Goal: Information Seeking & Learning: Learn about a topic

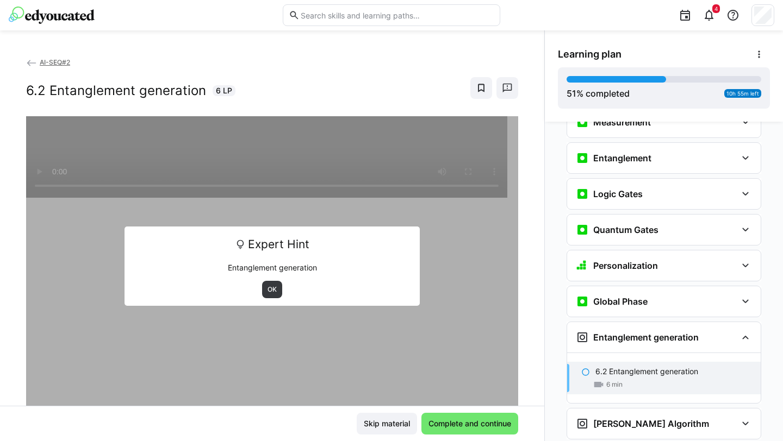
scroll to position [1409, 0]
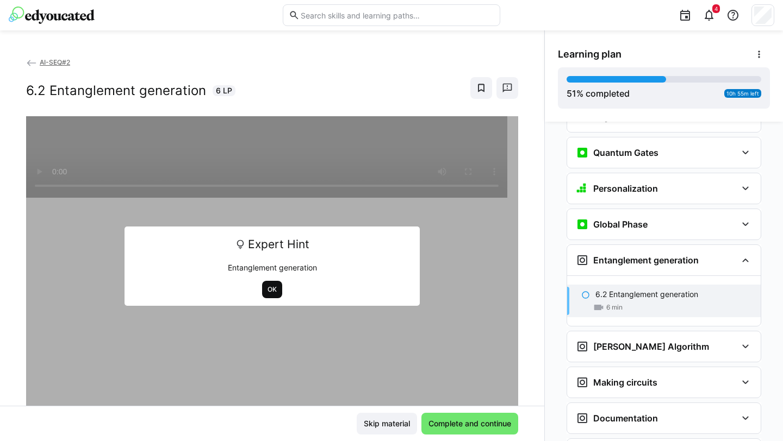
click at [266, 292] on span "OK" at bounding box center [271, 289] width 11 height 9
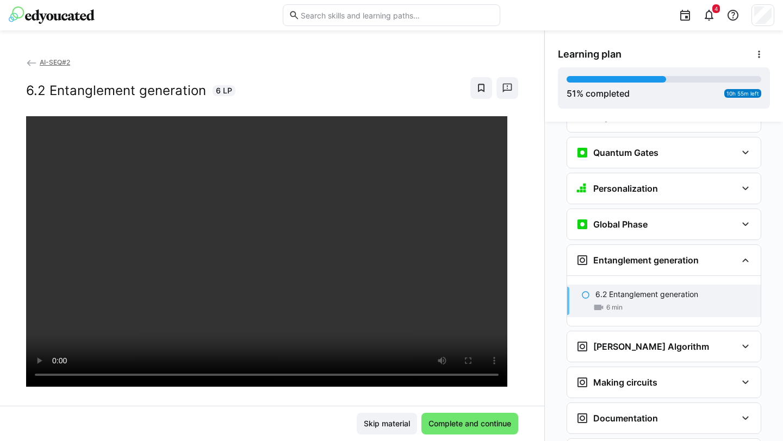
scroll to position [1454, 0]
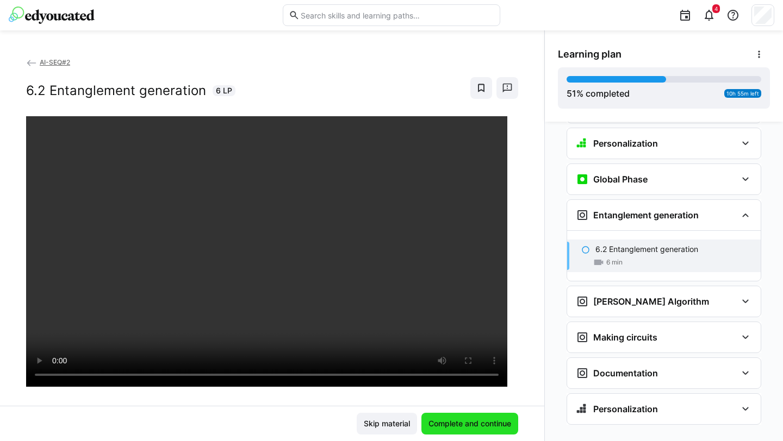
click at [466, 423] on span "Complete and continue" at bounding box center [470, 424] width 86 height 11
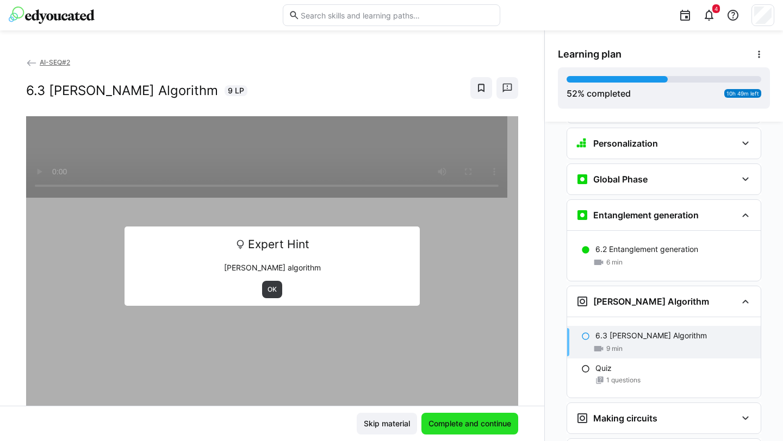
click at [473, 432] on span "Complete and continue" at bounding box center [469, 424] width 97 height 22
click at [272, 292] on span "OK" at bounding box center [271, 289] width 11 height 9
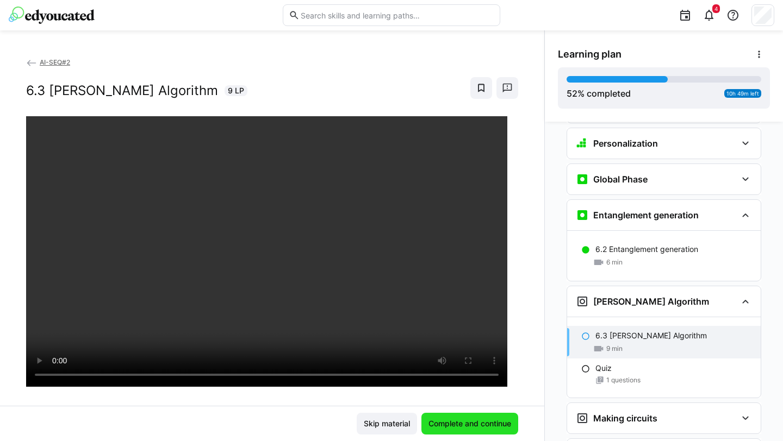
click at [492, 419] on span "Complete and continue" at bounding box center [470, 424] width 86 height 11
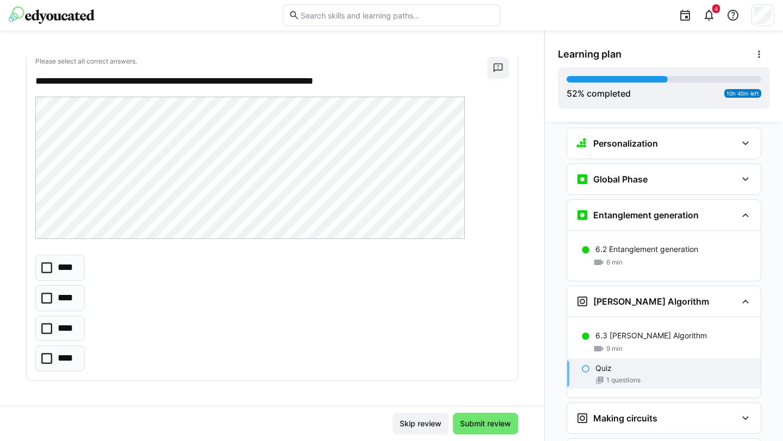
scroll to position [64, 0]
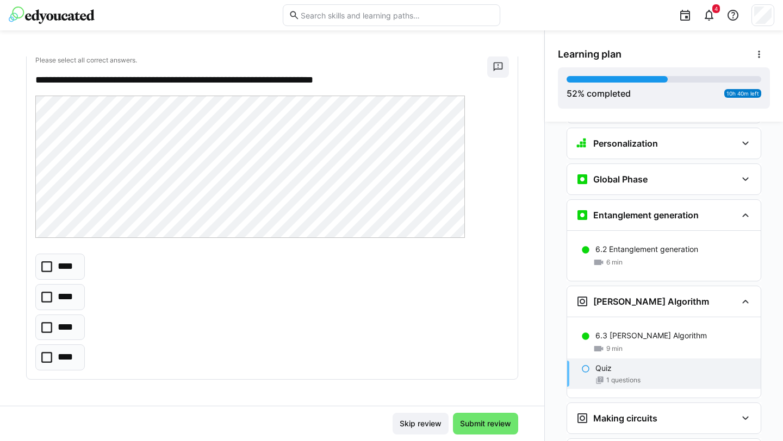
click at [48, 327] on icon at bounding box center [46, 327] width 11 height 11
click at [474, 425] on span "Submit review" at bounding box center [485, 424] width 54 height 11
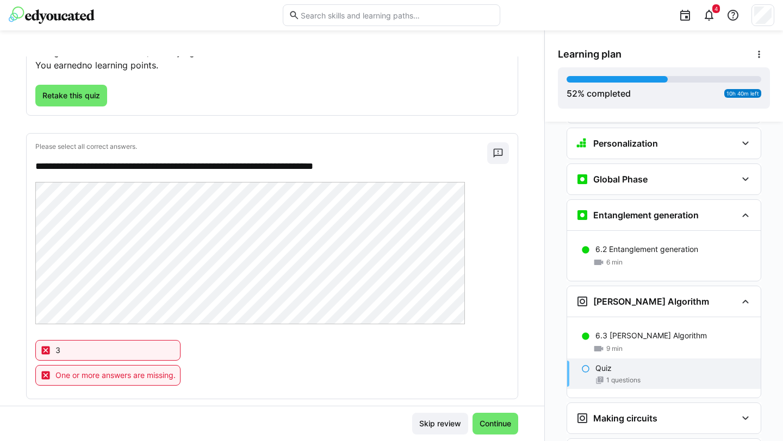
scroll to position [110, 0]
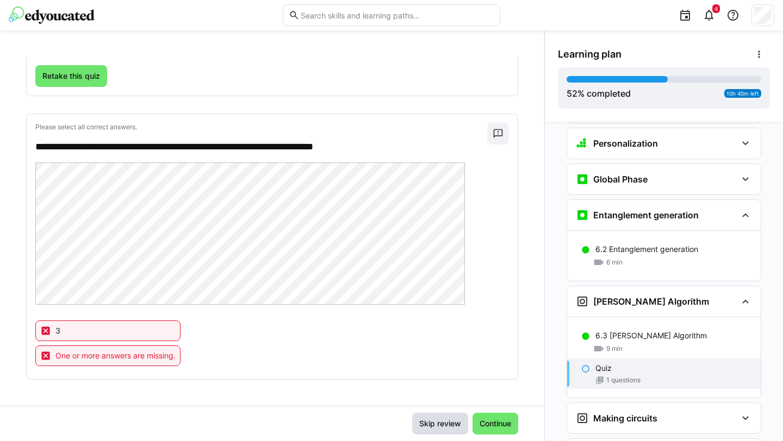
click at [428, 422] on span "Skip review" at bounding box center [439, 424] width 45 height 11
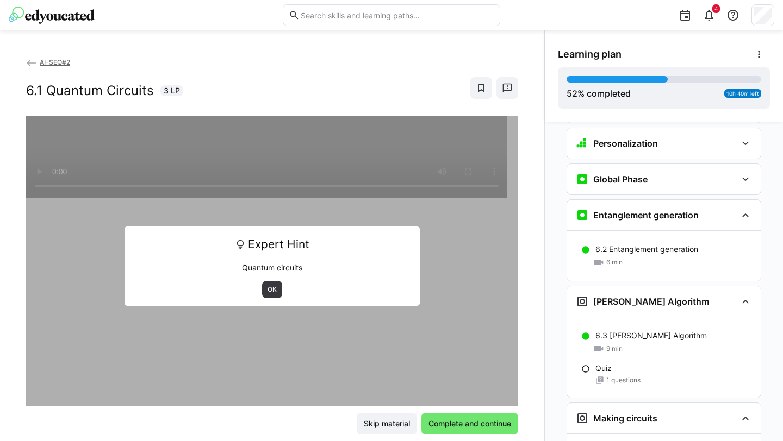
scroll to position [1535, 0]
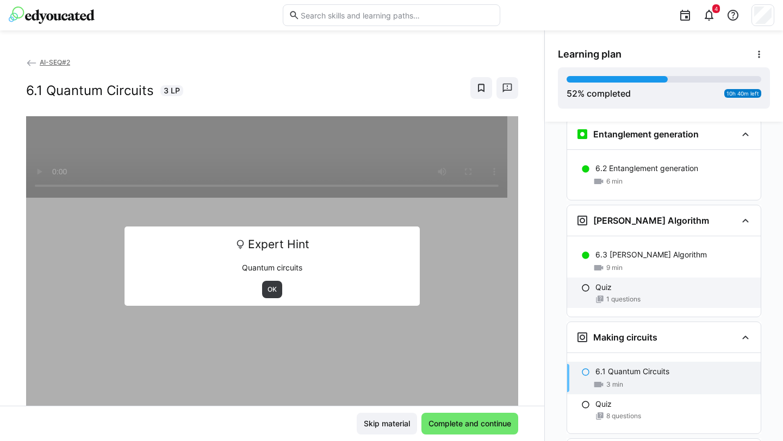
click at [612, 295] on span "1 questions" at bounding box center [623, 299] width 34 height 9
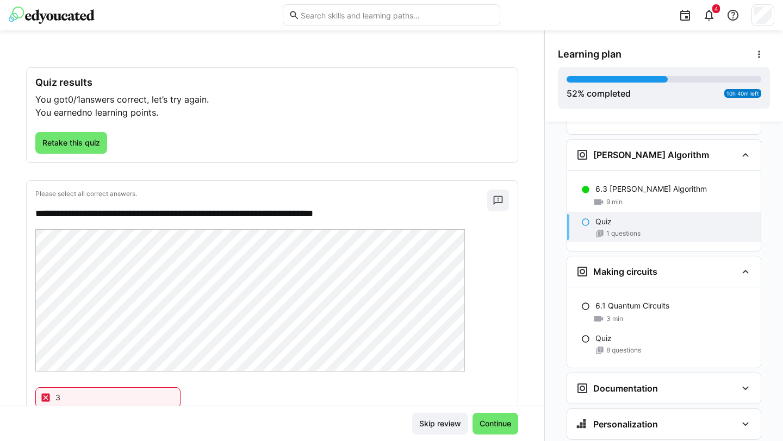
scroll to position [110, 0]
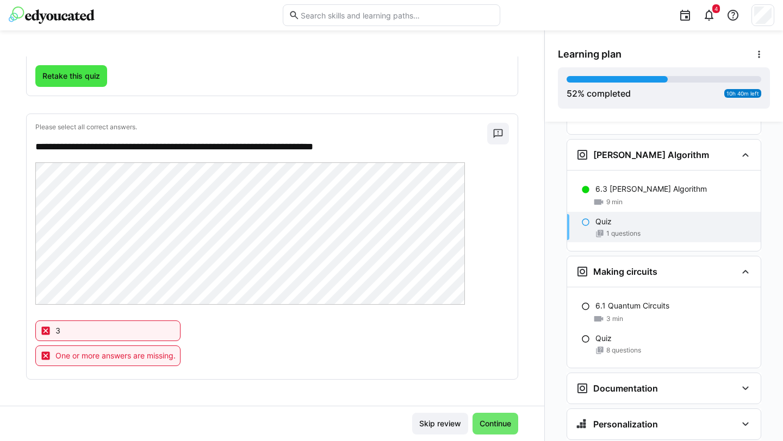
click at [80, 74] on span "Retake this quiz" at bounding box center [71, 76] width 61 height 11
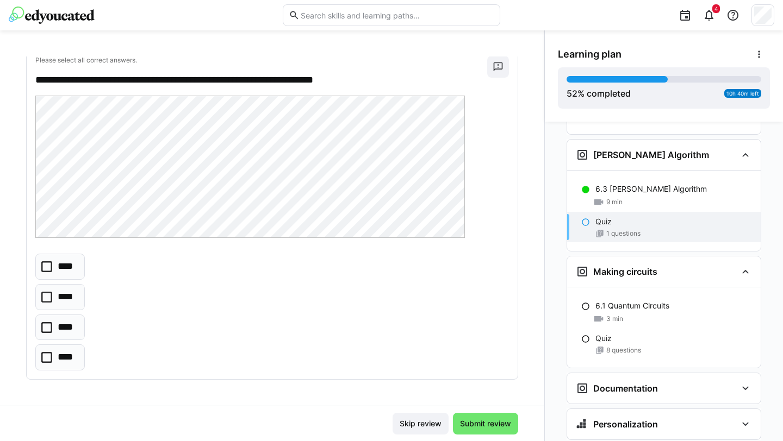
click at [64, 265] on p "****" at bounding box center [67, 267] width 18 height 14
click at [496, 427] on span "Submit review" at bounding box center [485, 424] width 54 height 11
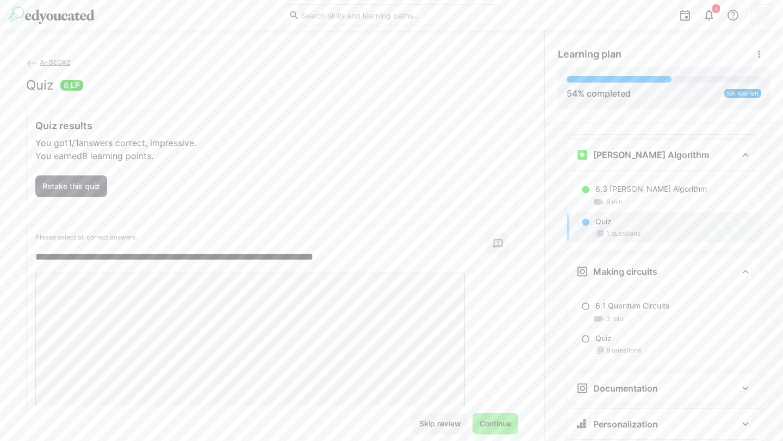
scroll to position [85, 0]
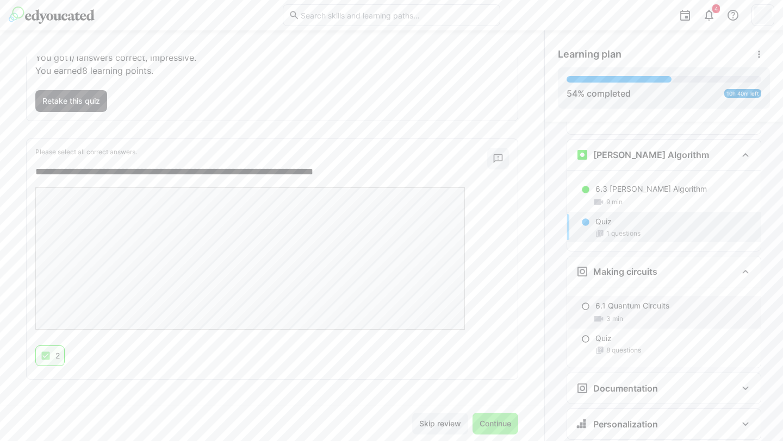
click at [617, 315] on span "3 min" at bounding box center [614, 319] width 17 height 9
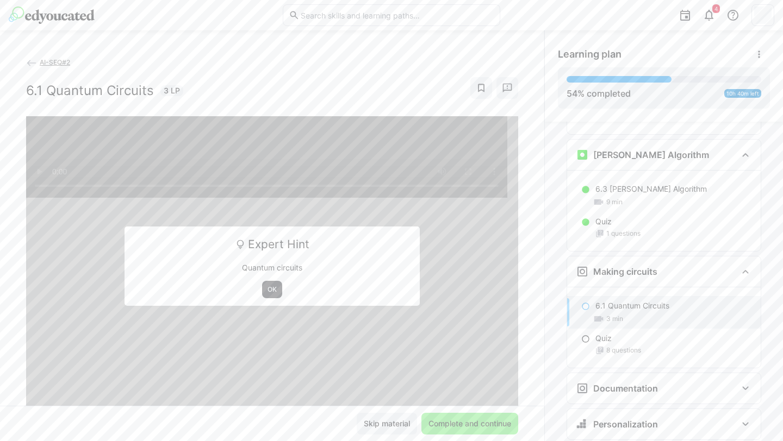
scroll to position [1616, 0]
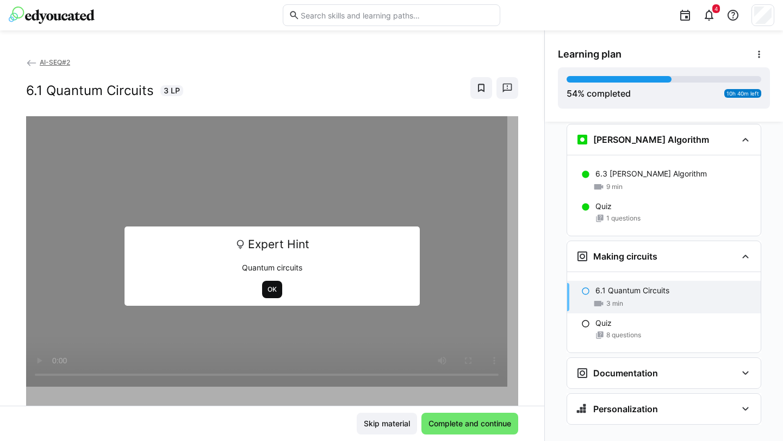
click at [269, 294] on span "OK" at bounding box center [271, 289] width 11 height 9
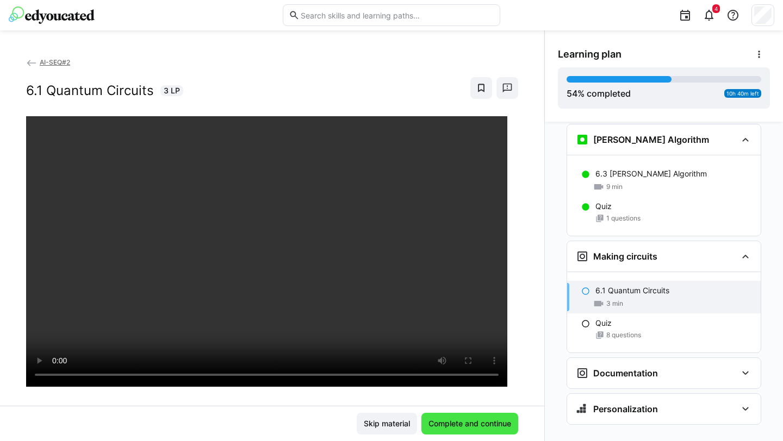
click at [480, 419] on span "Complete and continue" at bounding box center [470, 424] width 86 height 11
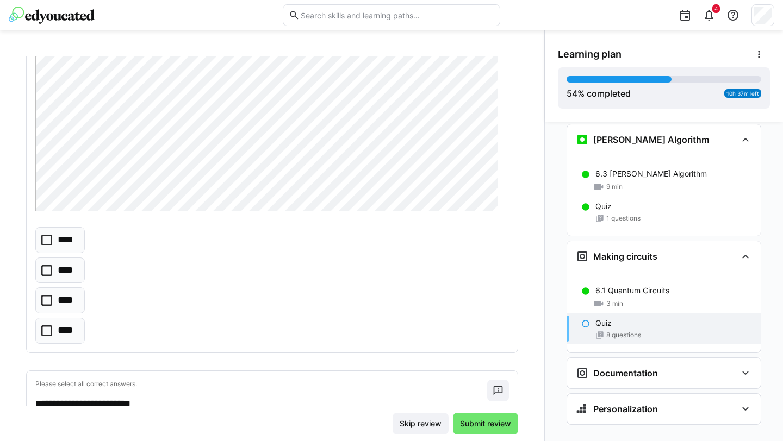
scroll to position [228, 0]
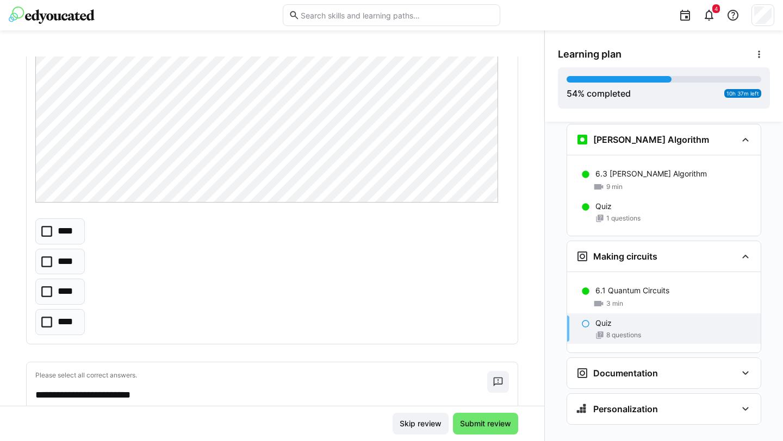
click at [49, 322] on icon at bounding box center [46, 322] width 11 height 11
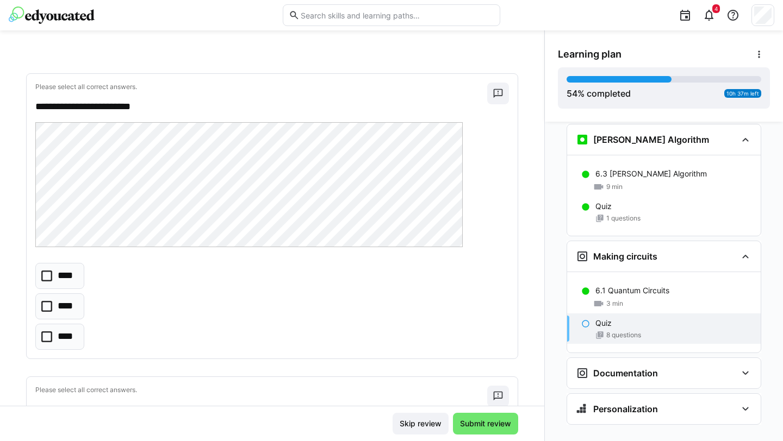
scroll to position [513, 0]
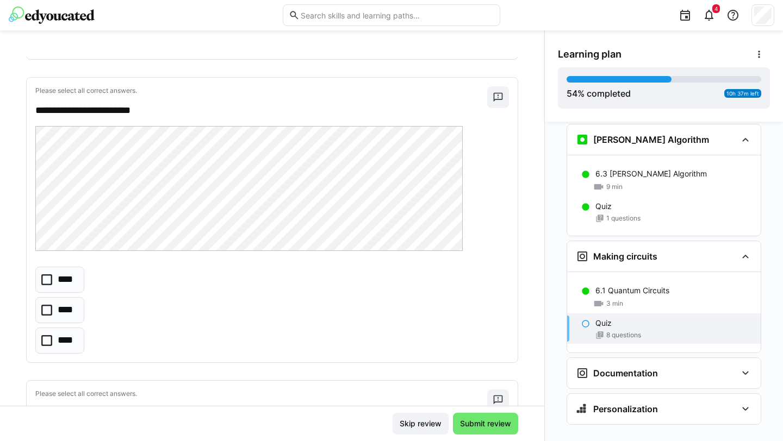
click at [48, 281] on icon at bounding box center [46, 280] width 11 height 11
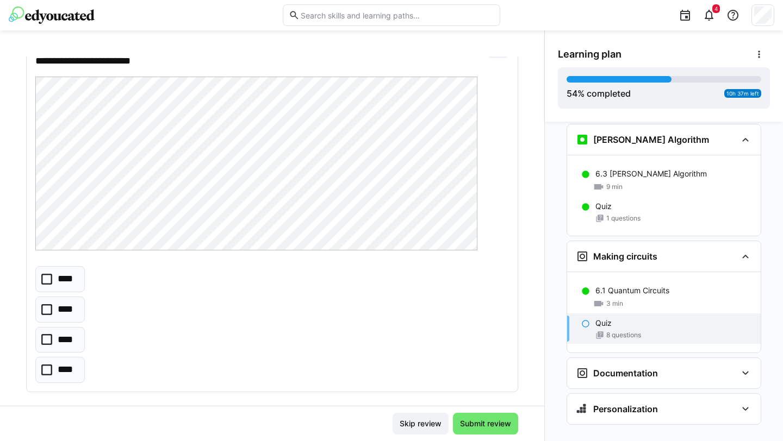
scroll to position [866, 0]
click at [49, 343] on icon at bounding box center [46, 339] width 11 height 11
click at [49, 337] on icon at bounding box center [46, 339] width 11 height 11
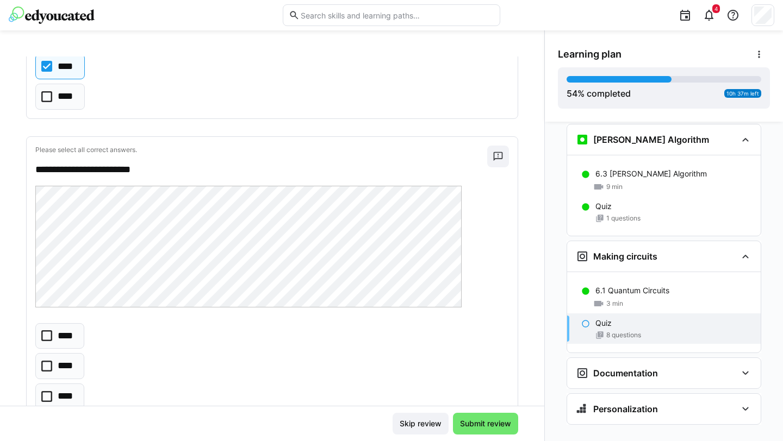
scroll to position [1169, 0]
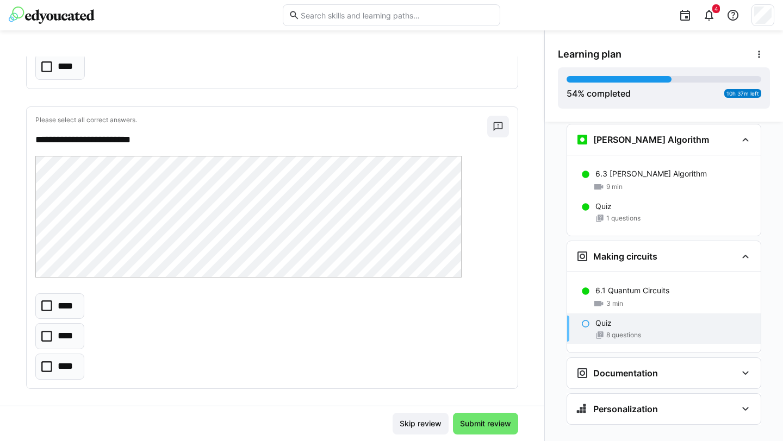
click at [49, 338] on icon at bounding box center [46, 336] width 11 height 11
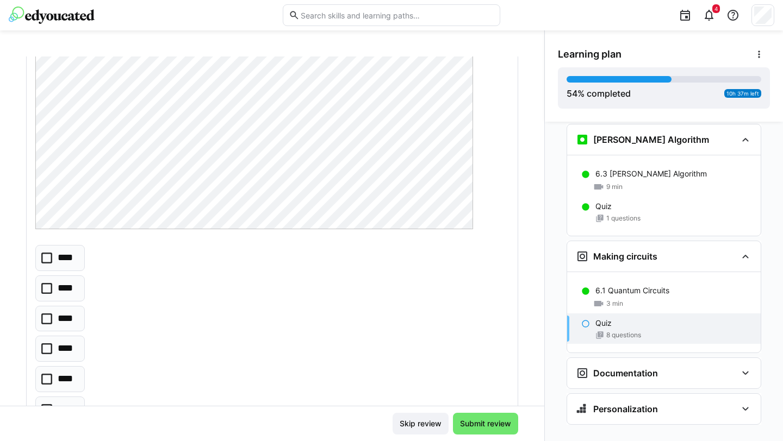
scroll to position [1584, 0]
click at [45, 383] on eds-checkbox "****" at bounding box center [59, 376] width 49 height 26
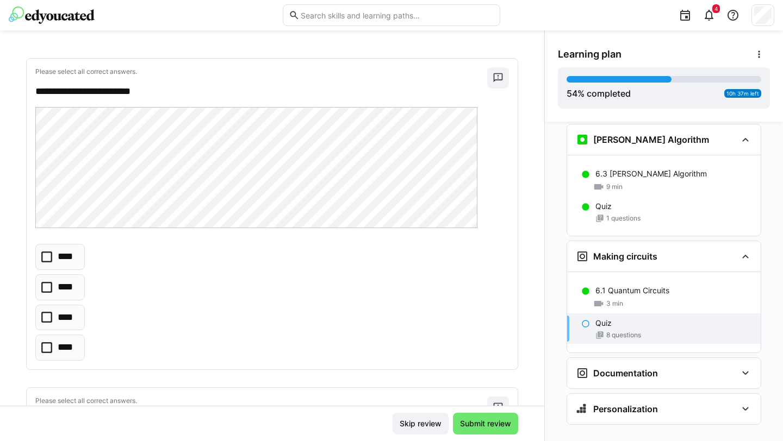
scroll to position [1979, 0]
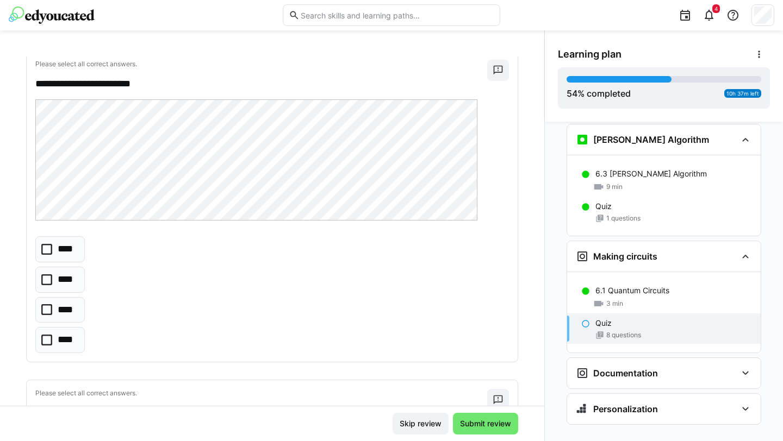
click at [52, 254] on icon at bounding box center [46, 249] width 11 height 11
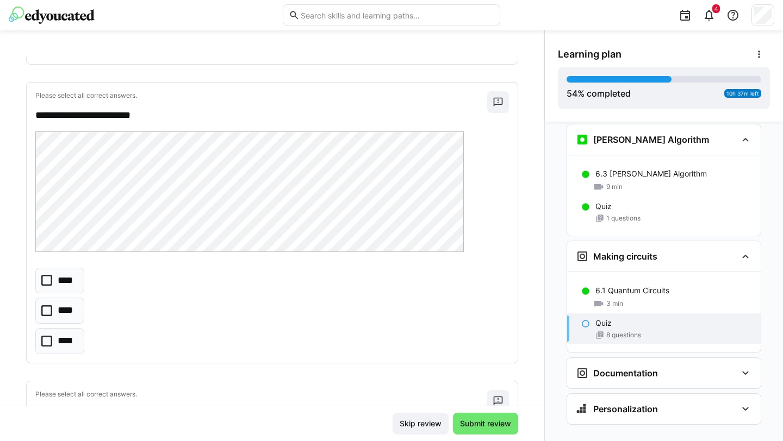
scroll to position [2281, 0]
click at [49, 279] on icon at bounding box center [46, 276] width 11 height 11
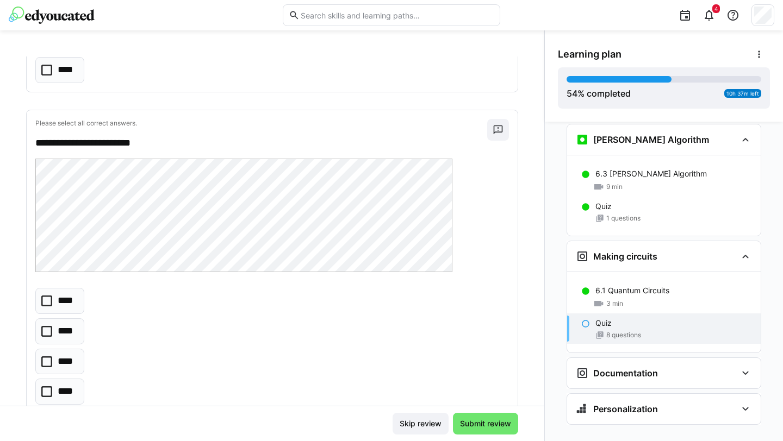
scroll to position [2583, 0]
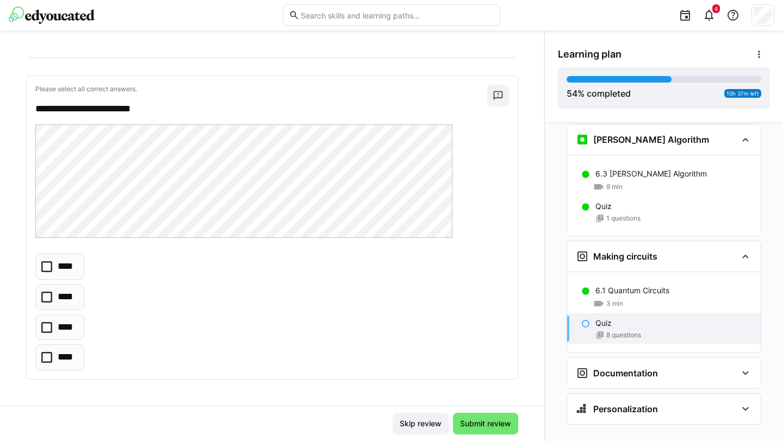
click at [44, 329] on icon at bounding box center [46, 327] width 11 height 11
click at [484, 428] on span "Submit review" at bounding box center [485, 424] width 54 height 11
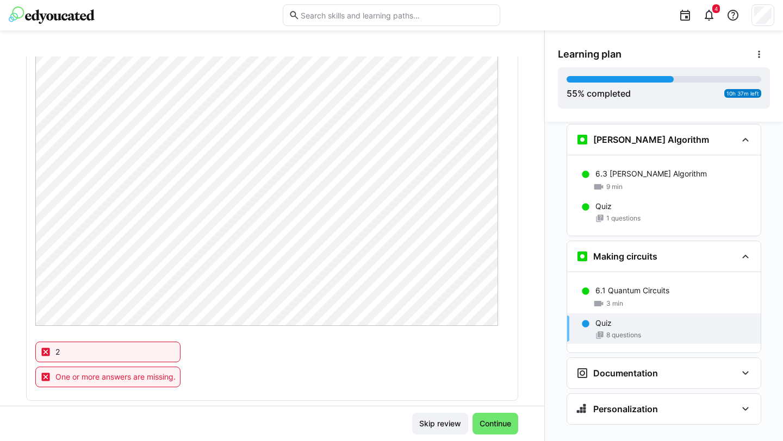
scroll to position [0, 0]
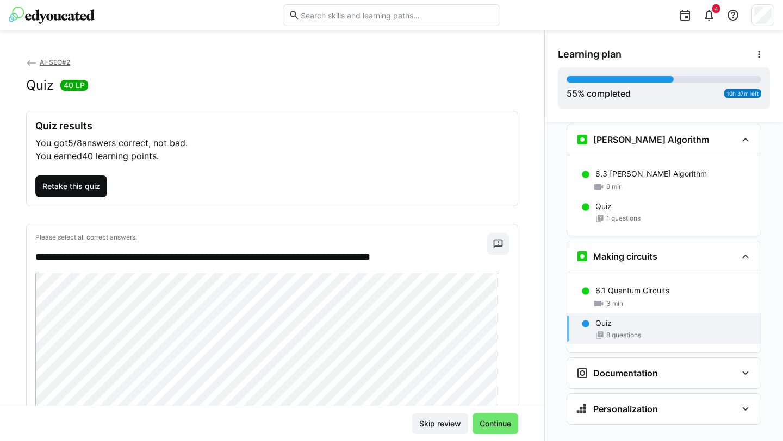
click at [83, 182] on span "Retake this quiz" at bounding box center [71, 186] width 61 height 11
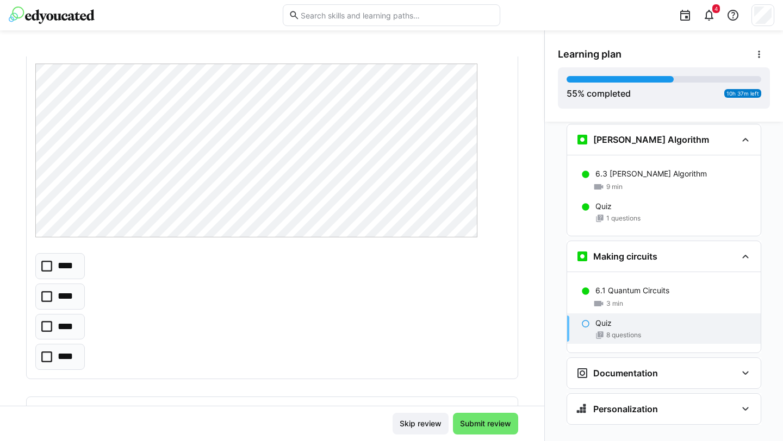
scroll to position [901, 0]
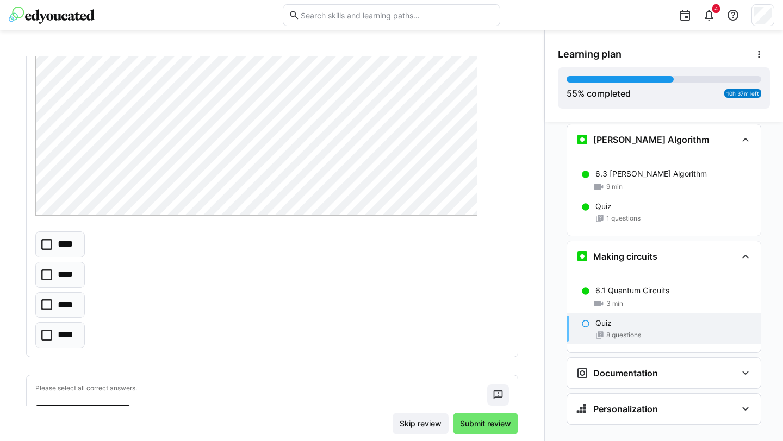
click at [46, 303] on icon at bounding box center [46, 305] width 11 height 11
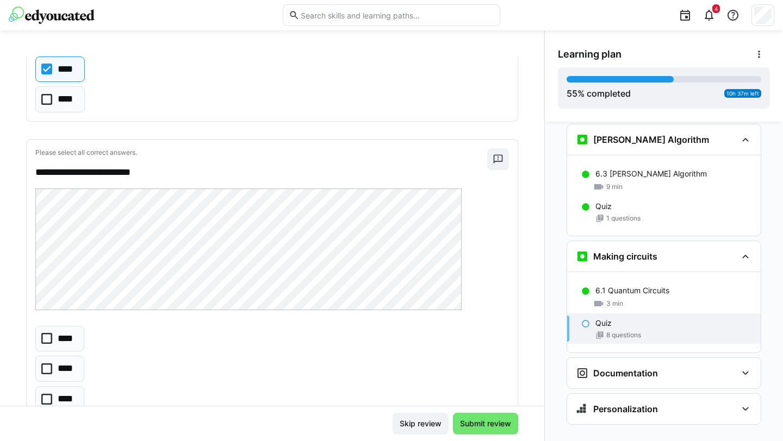
scroll to position [1167, 0]
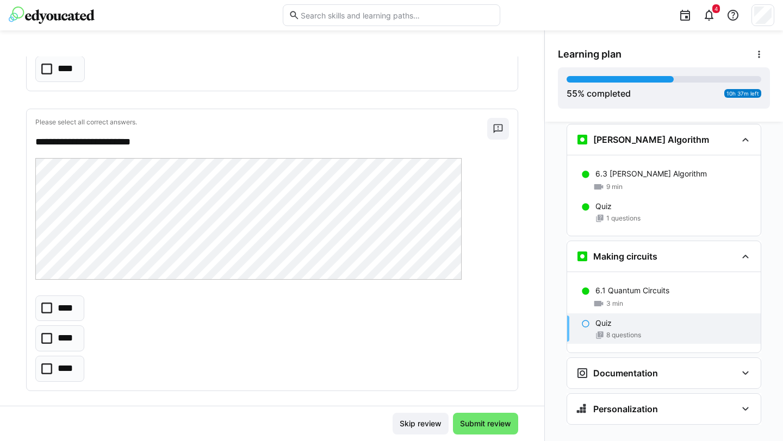
click at [50, 337] on icon at bounding box center [46, 338] width 11 height 11
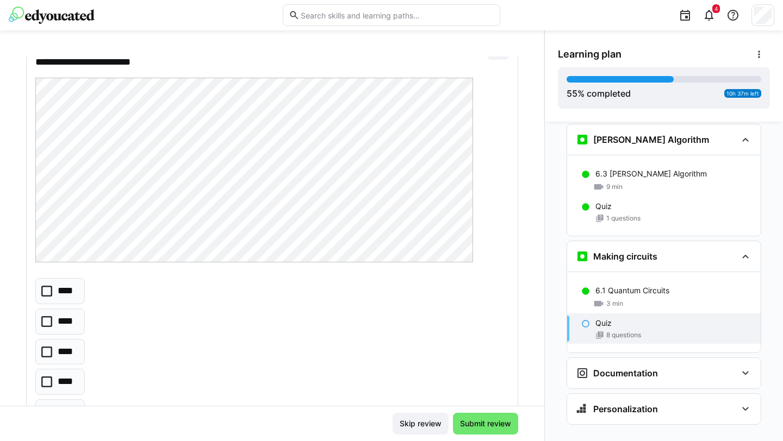
scroll to position [1562, 0]
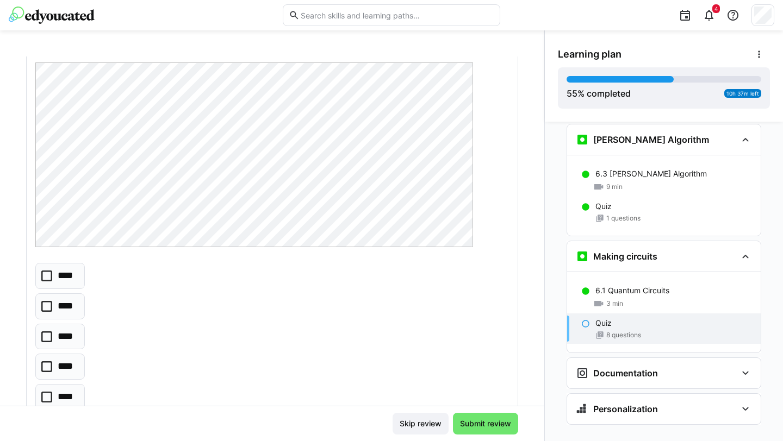
click at [49, 400] on icon at bounding box center [46, 397] width 11 height 11
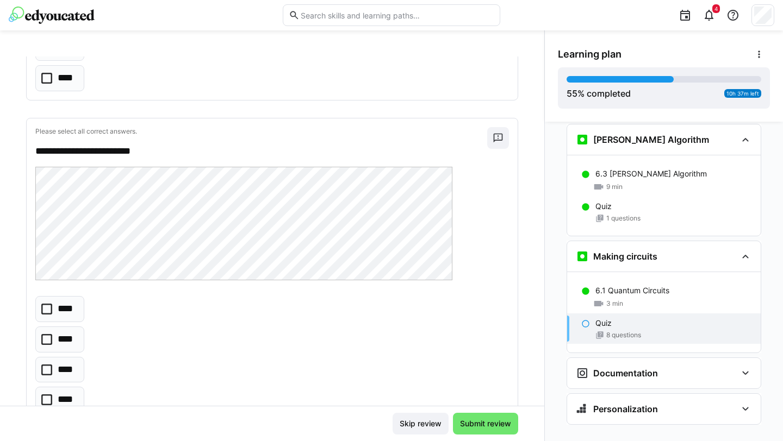
scroll to position [2583, 0]
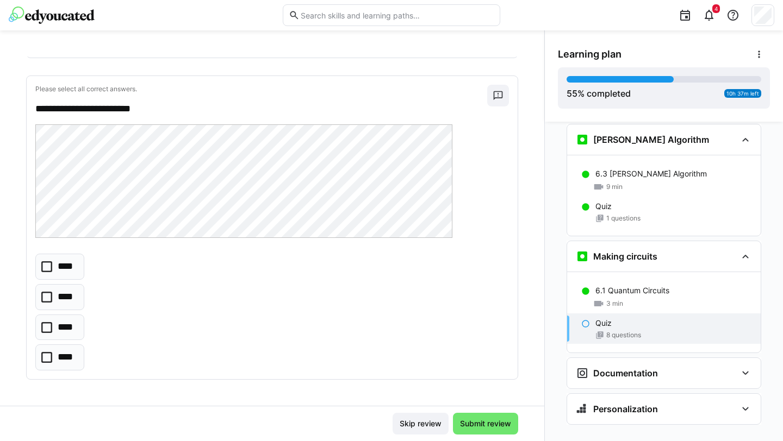
click at [45, 326] on icon at bounding box center [46, 327] width 11 height 11
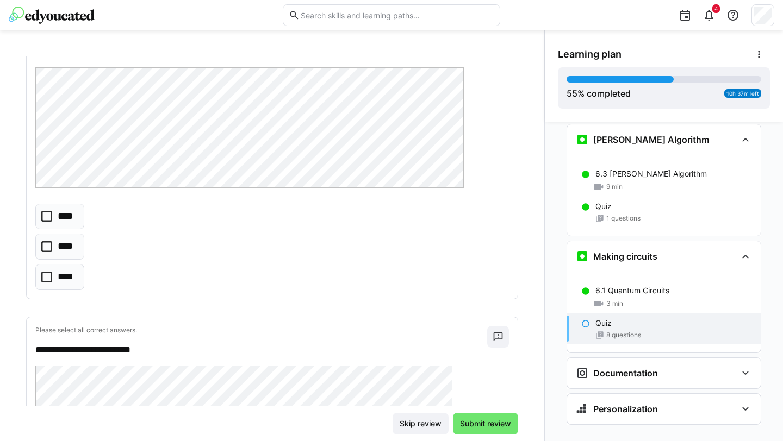
scroll to position [2259, 0]
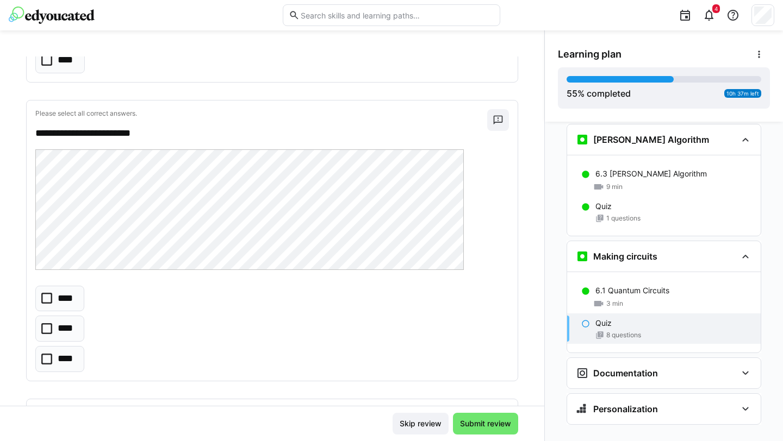
click at [46, 297] on icon at bounding box center [46, 298] width 11 height 11
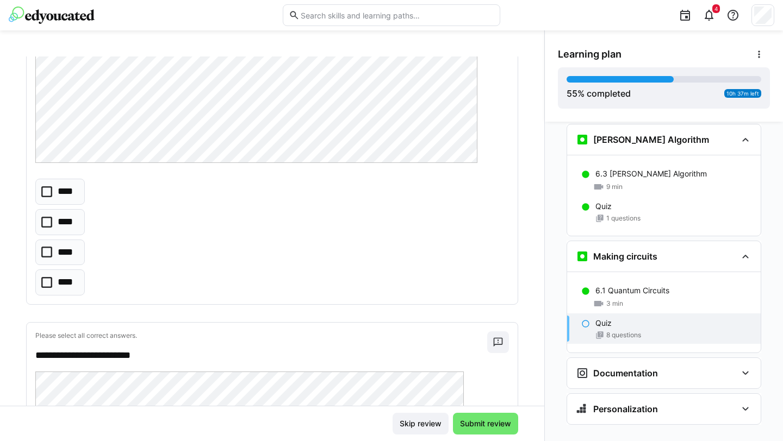
scroll to position [1966, 0]
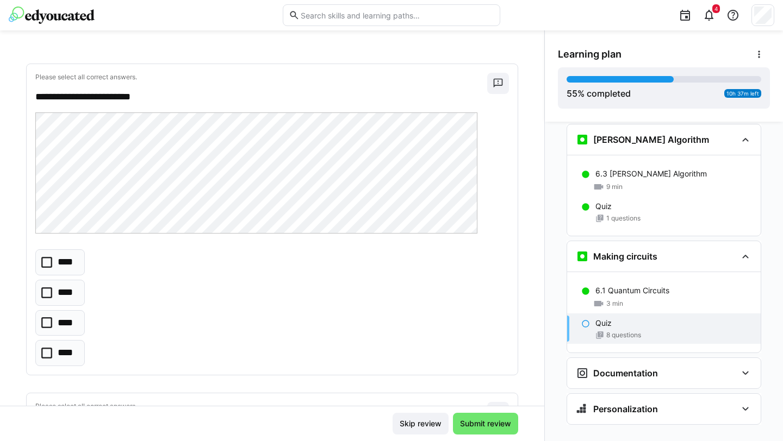
click at [52, 289] on icon at bounding box center [46, 293] width 11 height 11
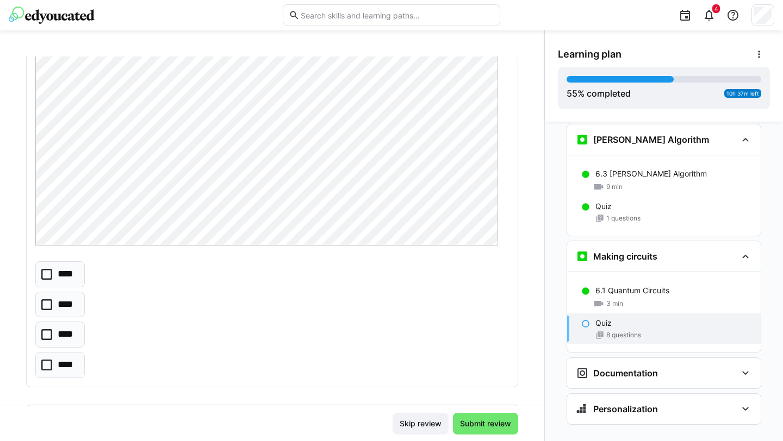
scroll to position [186, 0]
click at [43, 273] on icon at bounding box center [46, 274] width 11 height 11
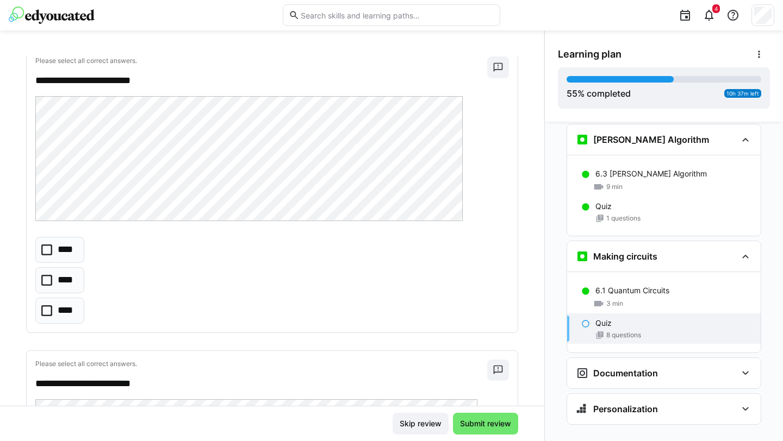
scroll to position [527, 0]
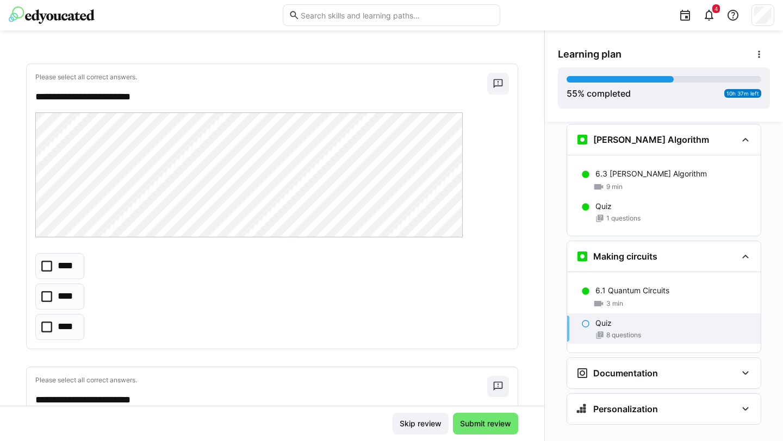
click at [47, 298] on icon at bounding box center [46, 296] width 11 height 11
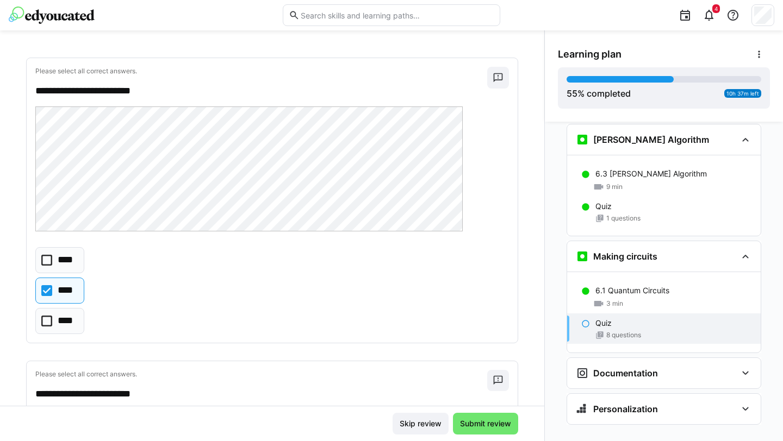
scroll to position [534, 0]
click at [47, 322] on icon at bounding box center [46, 320] width 11 height 11
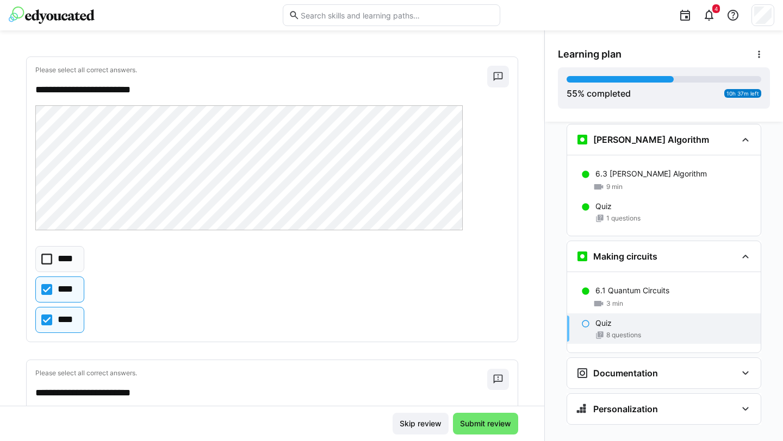
click at [46, 292] on icon at bounding box center [46, 289] width 11 height 11
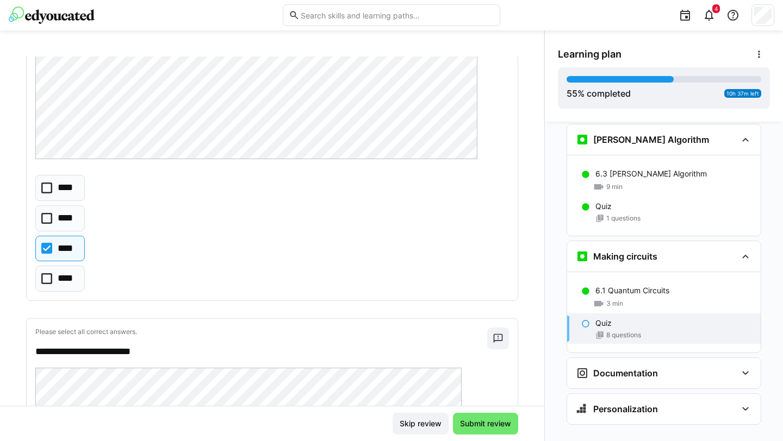
scroll to position [1174, 0]
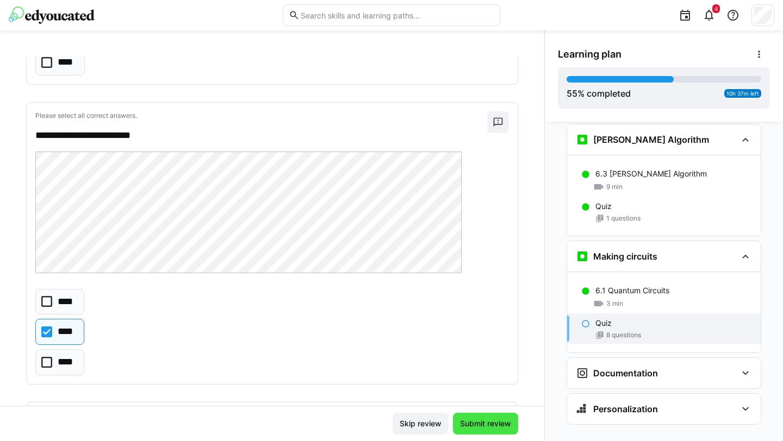
click at [488, 431] on span "Submit review" at bounding box center [485, 424] width 65 height 22
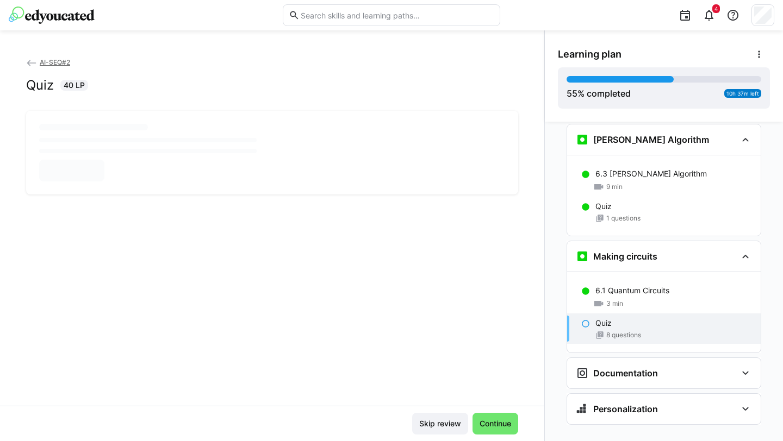
scroll to position [0, 0]
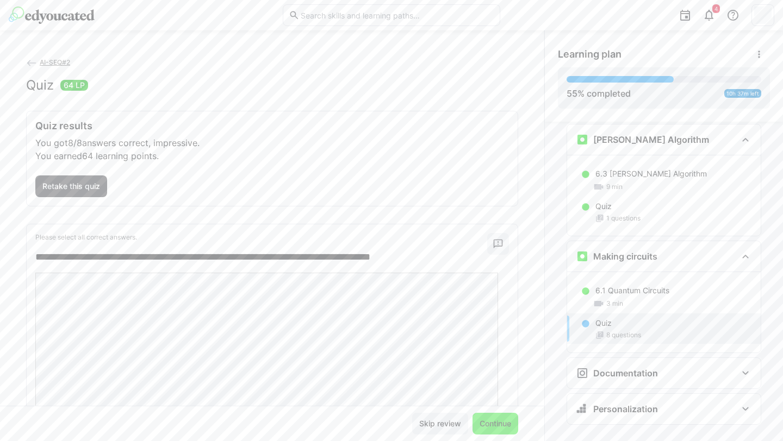
click at [478, 427] on span "Continue" at bounding box center [495, 424] width 35 height 11
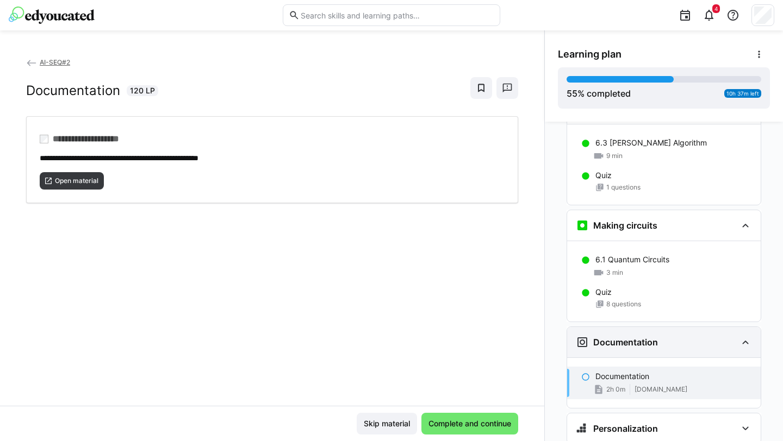
scroll to position [1667, 0]
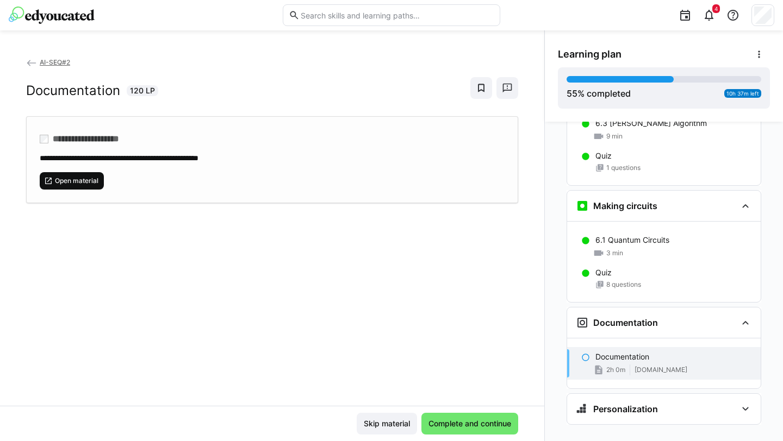
click at [76, 180] on span "Open material" at bounding box center [77, 181] width 46 height 9
click at [483, 425] on span "Complete and continue" at bounding box center [470, 424] width 86 height 11
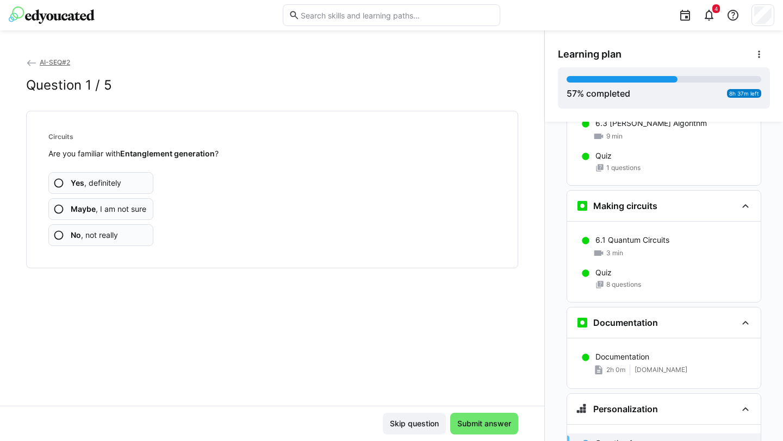
click at [137, 230] on app-assessment-question-radio "No , not really" at bounding box center [100, 235] width 105 height 22
click at [466, 429] on span "Submit answer" at bounding box center [484, 424] width 57 height 11
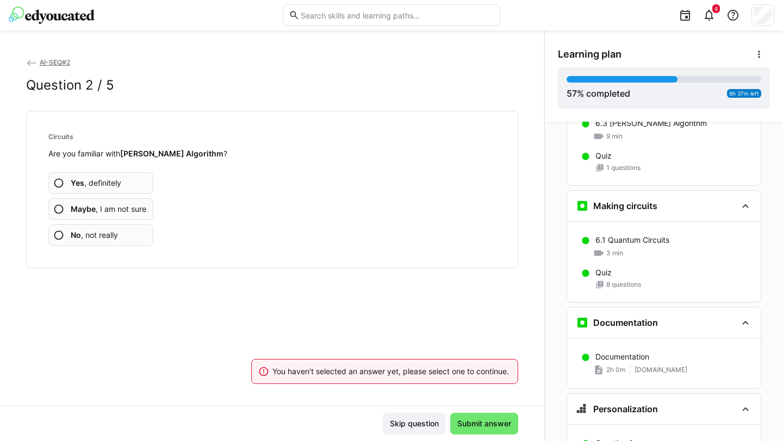
click at [123, 232] on app-assessment-question-radio "No , not really" at bounding box center [100, 235] width 105 height 22
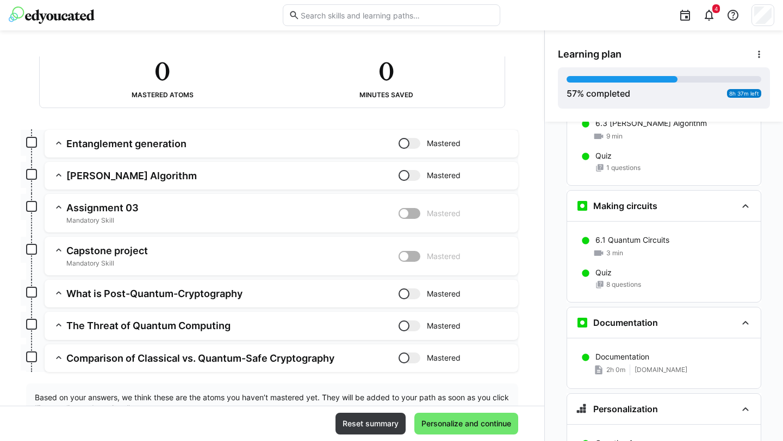
scroll to position [120, 0]
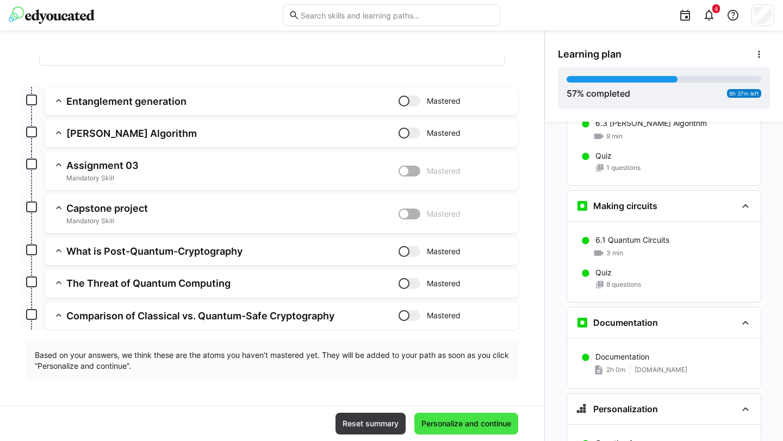
click at [437, 420] on span "Personalize and continue" at bounding box center [466, 424] width 93 height 11
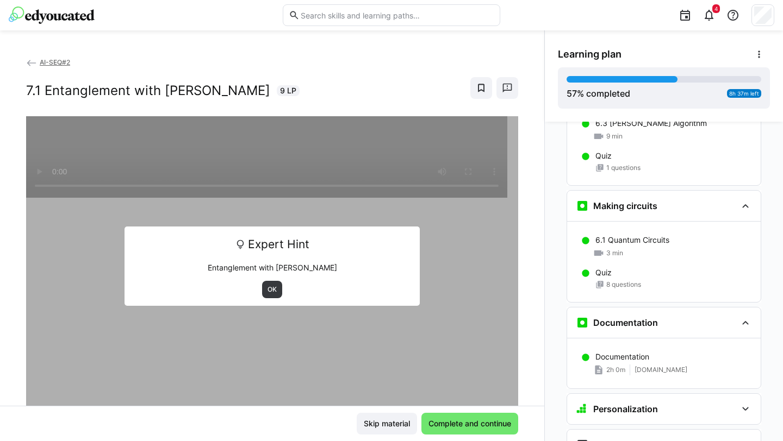
scroll to position [1963, 0]
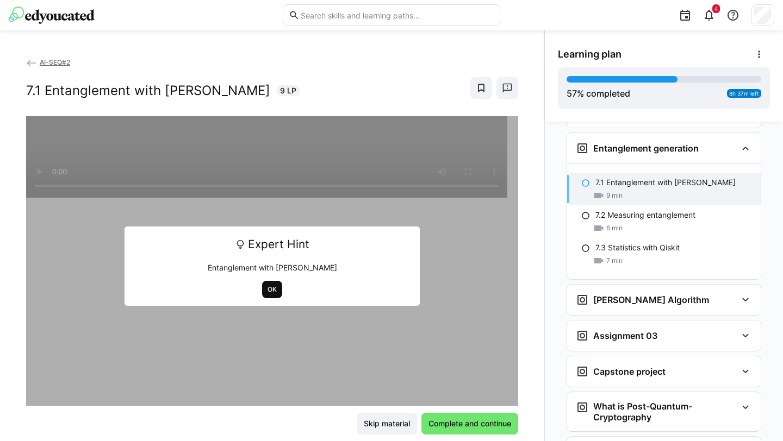
click at [272, 291] on span "OK" at bounding box center [271, 289] width 11 height 9
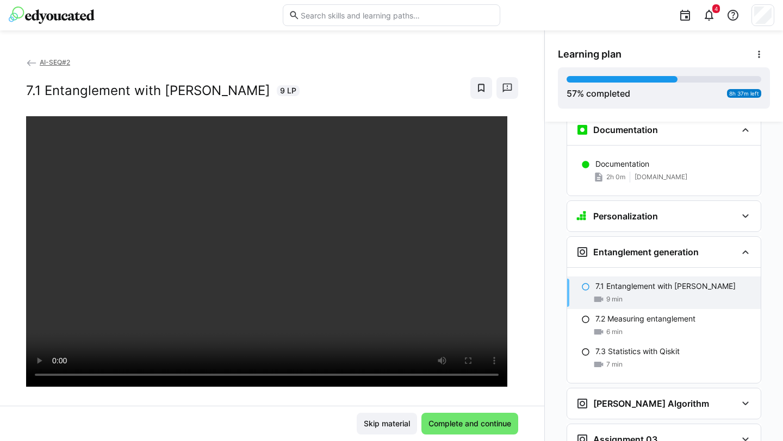
scroll to position [1848, 0]
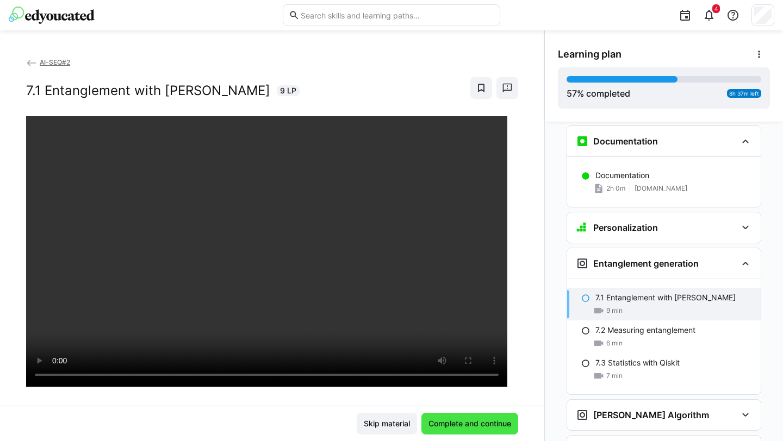
click at [483, 419] on span "Complete and continue" at bounding box center [470, 424] width 86 height 11
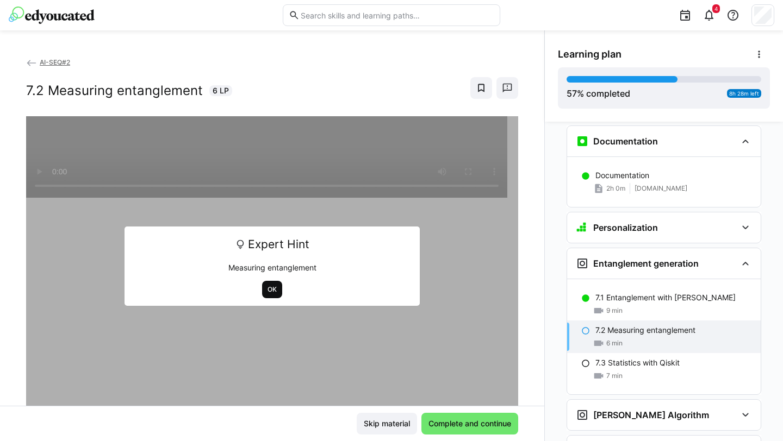
click at [269, 286] on span "OK" at bounding box center [271, 289] width 11 height 9
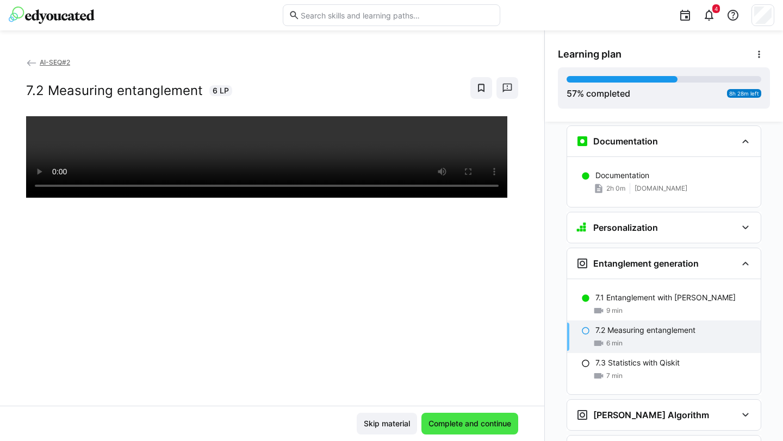
click at [450, 429] on span "Complete and continue" at bounding box center [470, 424] width 86 height 11
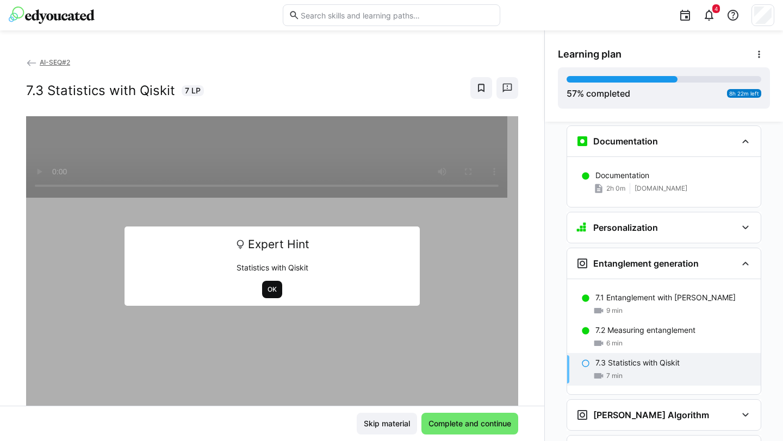
click at [266, 290] on span "OK" at bounding box center [271, 289] width 11 height 9
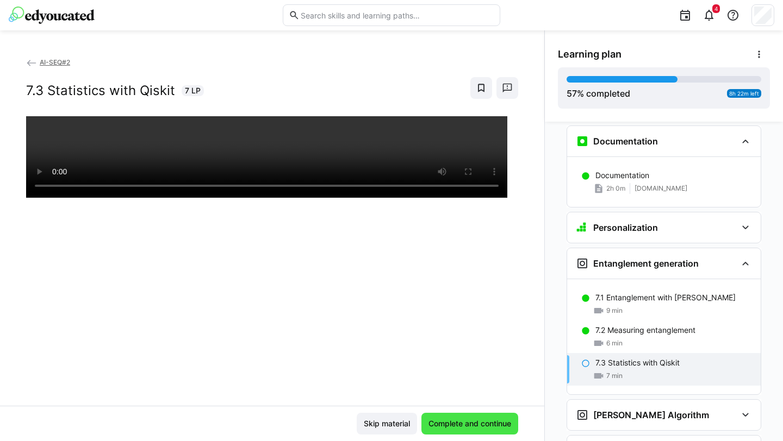
click at [490, 426] on span "Complete and continue" at bounding box center [470, 424] width 86 height 11
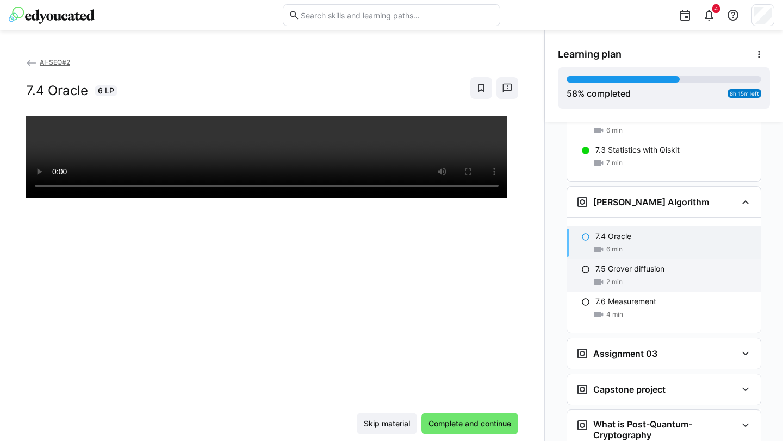
scroll to position [2053, 0]
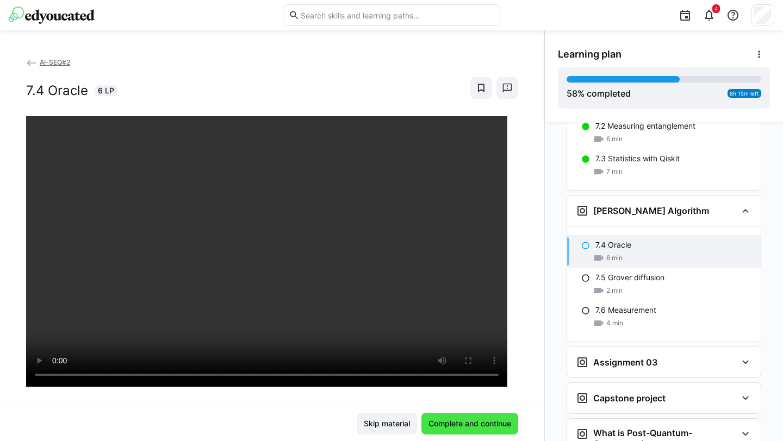
click at [485, 427] on span "Complete and continue" at bounding box center [470, 424] width 86 height 11
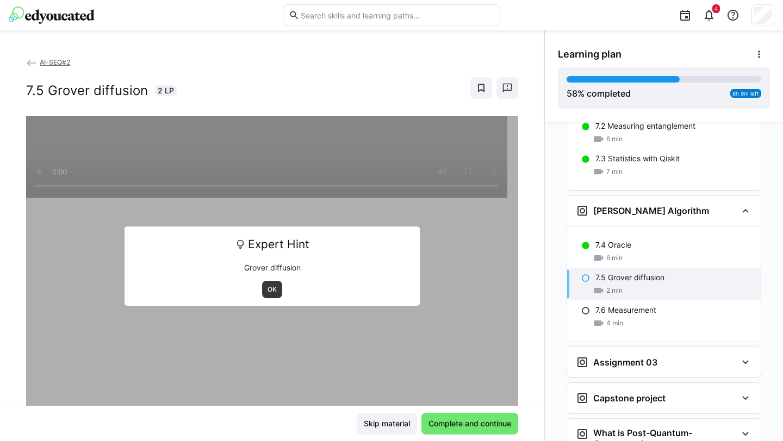
click at [271, 287] on span "OK" at bounding box center [271, 289] width 11 height 9
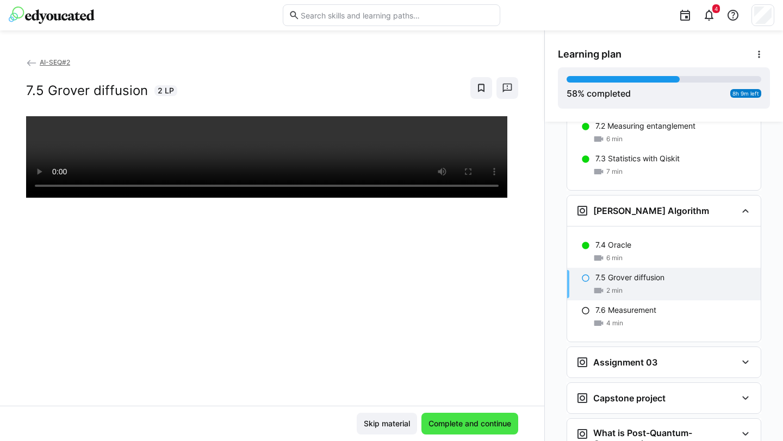
click at [497, 424] on span "Complete and continue" at bounding box center [470, 424] width 86 height 11
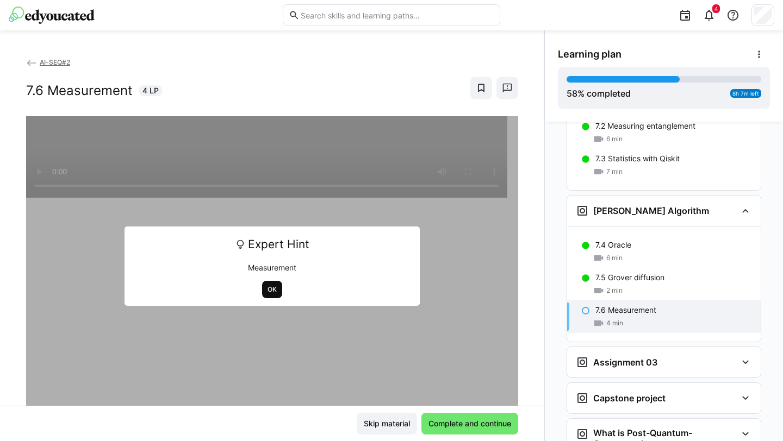
click at [270, 288] on span "OK" at bounding box center [271, 289] width 11 height 9
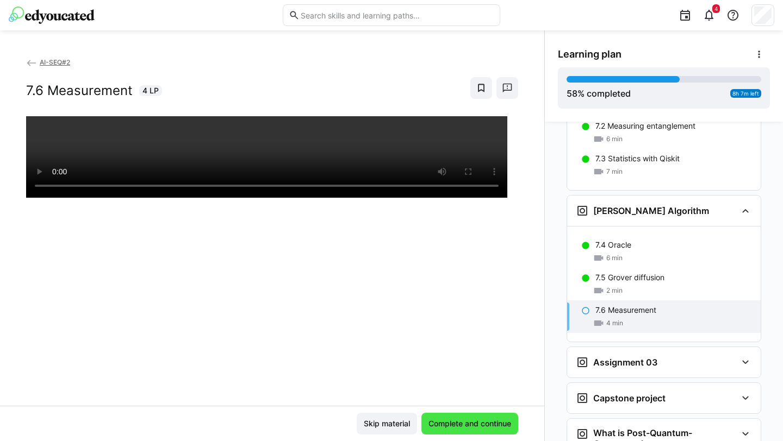
click at [487, 419] on span "Complete and continue" at bounding box center [470, 424] width 86 height 11
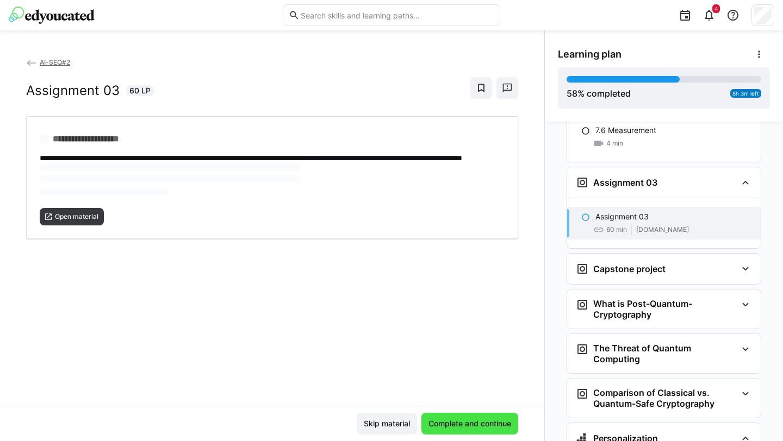
scroll to position [2260, 0]
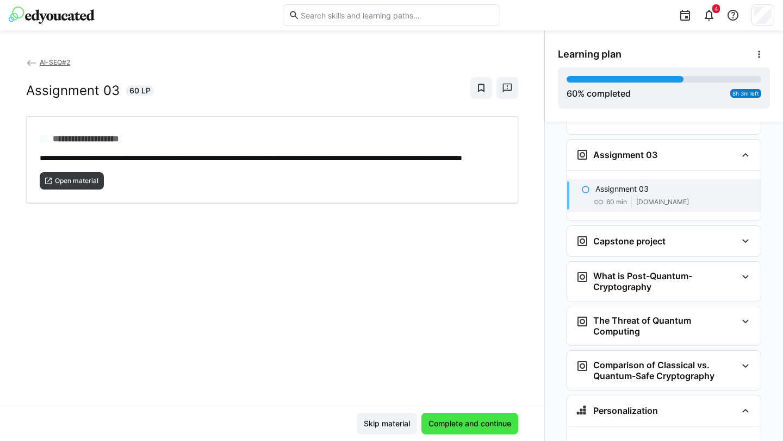
click at [488, 419] on span "Complete and continue" at bounding box center [470, 424] width 86 height 11
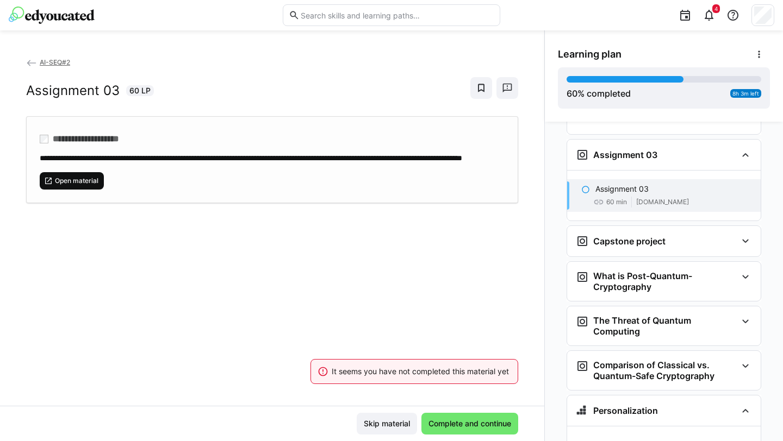
click at [88, 185] on span "Open material" at bounding box center [77, 181] width 46 height 9
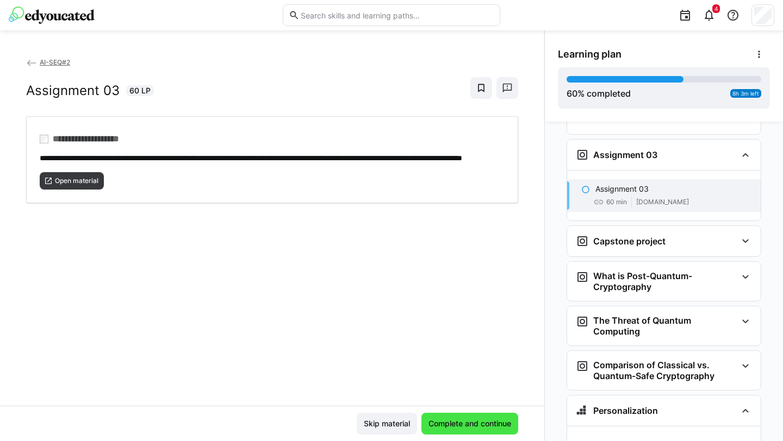
click at [464, 419] on span "Complete and continue" at bounding box center [470, 424] width 86 height 11
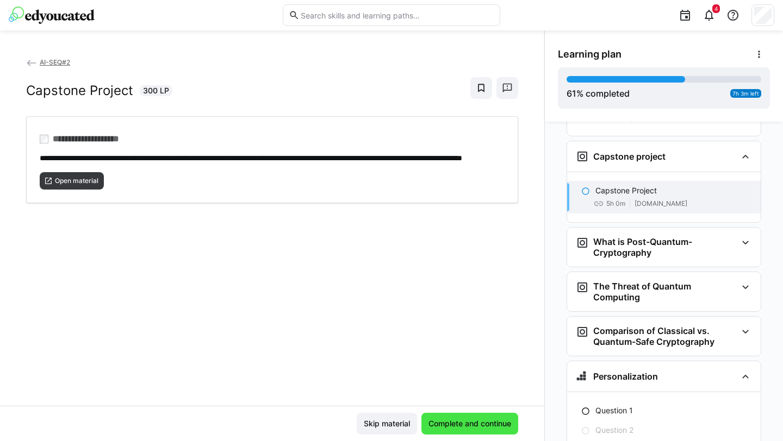
scroll to position [2347, 0]
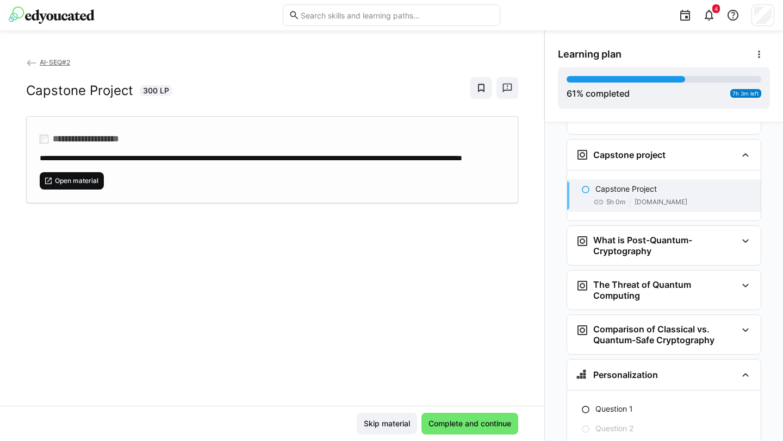
click at [95, 185] on span "Open material" at bounding box center [77, 181] width 46 height 9
click at [466, 427] on span "Complete and continue" at bounding box center [470, 424] width 86 height 11
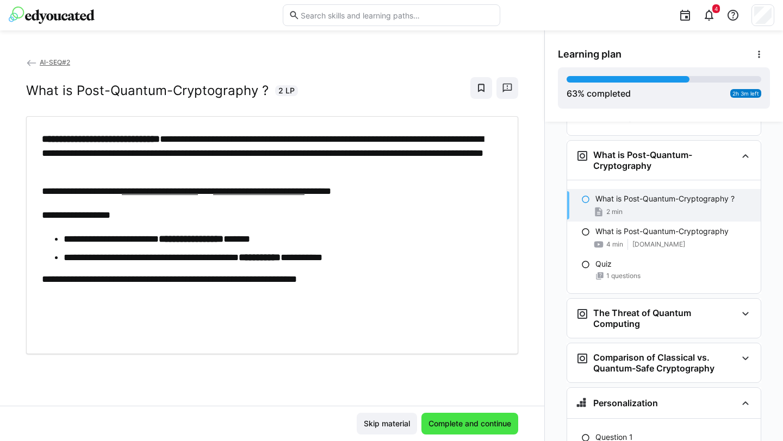
scroll to position [2433, 0]
click at [479, 422] on span "Complete and continue" at bounding box center [470, 424] width 86 height 11
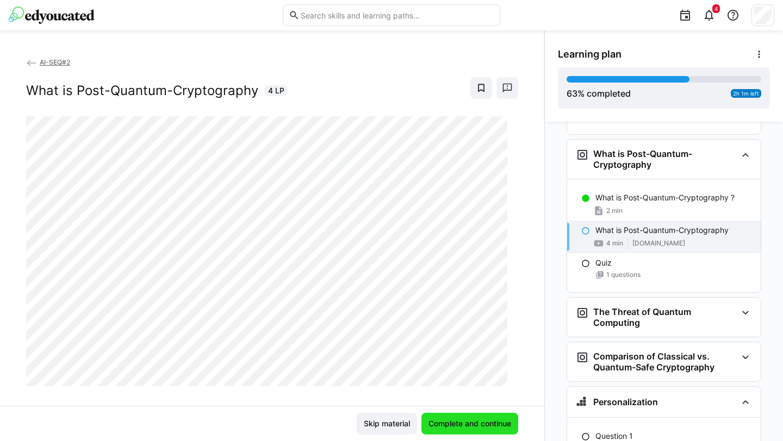
click at [479, 422] on span "Complete and continue" at bounding box center [470, 424] width 86 height 11
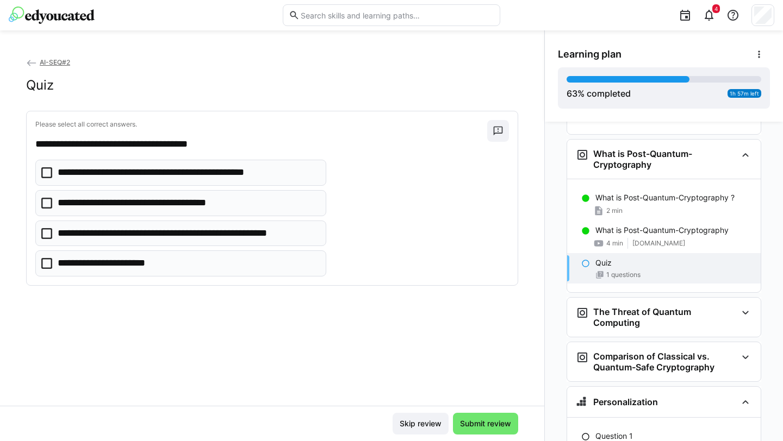
click at [301, 232] on p "**********" at bounding box center [188, 234] width 260 height 14
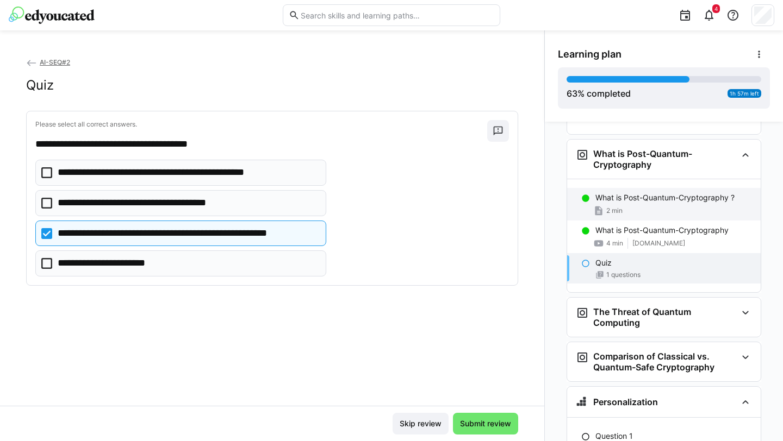
click at [675, 205] on div "2 min" at bounding box center [673, 210] width 157 height 11
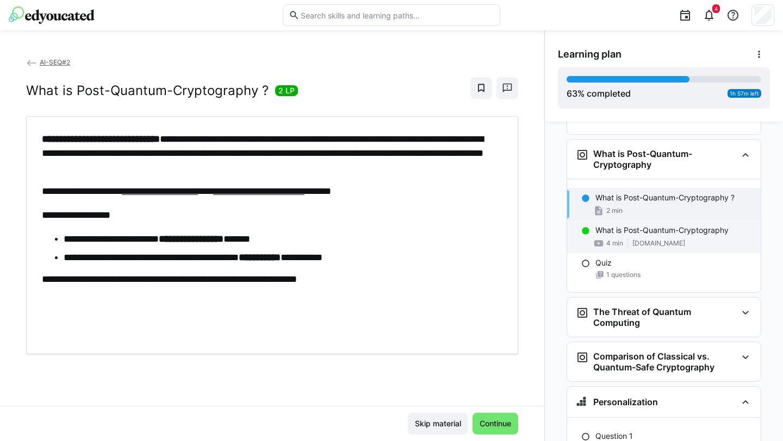
click at [673, 239] on span "[DOMAIN_NAME]" at bounding box center [658, 243] width 53 height 9
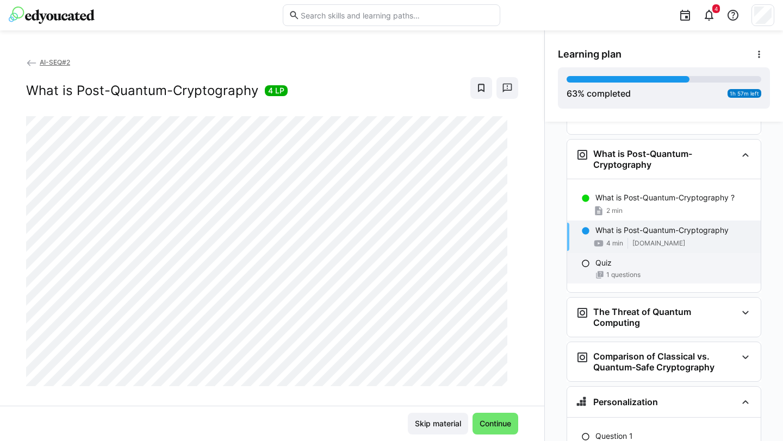
click at [665, 258] on div "Quiz" at bounding box center [673, 263] width 157 height 11
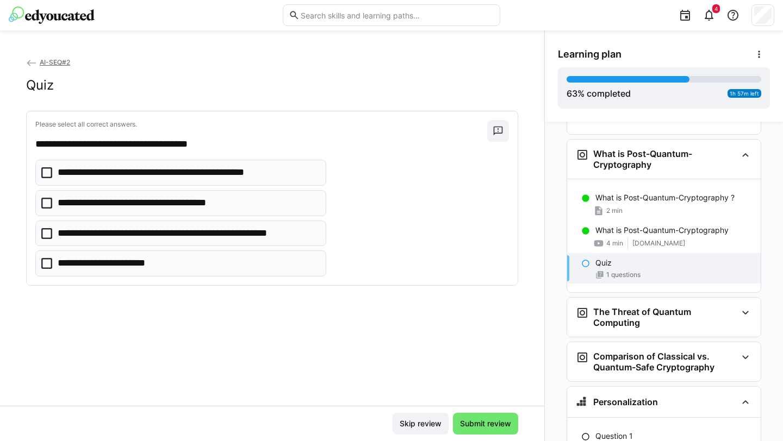
click at [236, 241] on eds-checkbox "**********" at bounding box center [180, 234] width 291 height 26
click at [235, 209] on p "**********" at bounding box center [149, 203] width 183 height 14
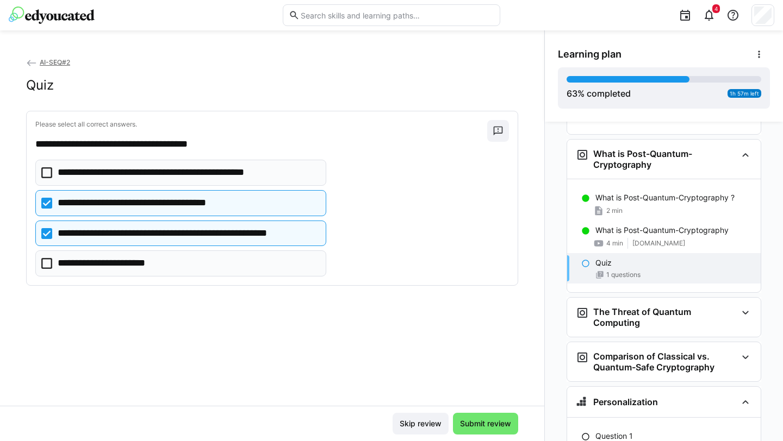
click at [234, 228] on p "**********" at bounding box center [188, 234] width 260 height 14
click at [240, 200] on p "**********" at bounding box center [149, 203] width 183 height 14
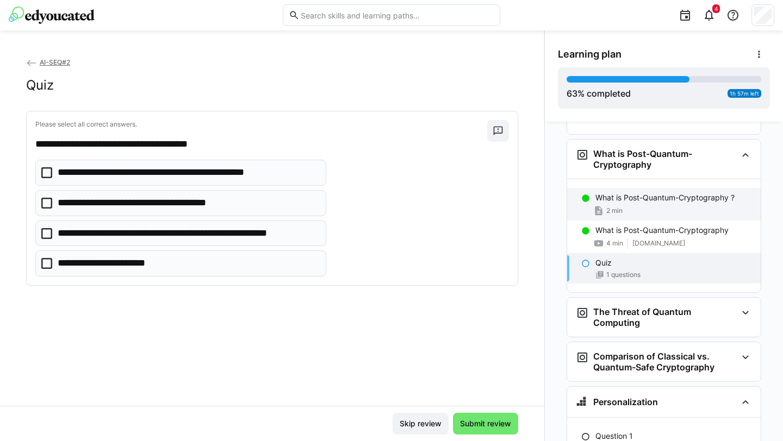
click at [670, 192] on p "What is Post-Quantum-Cryptography ?" at bounding box center [664, 197] width 139 height 11
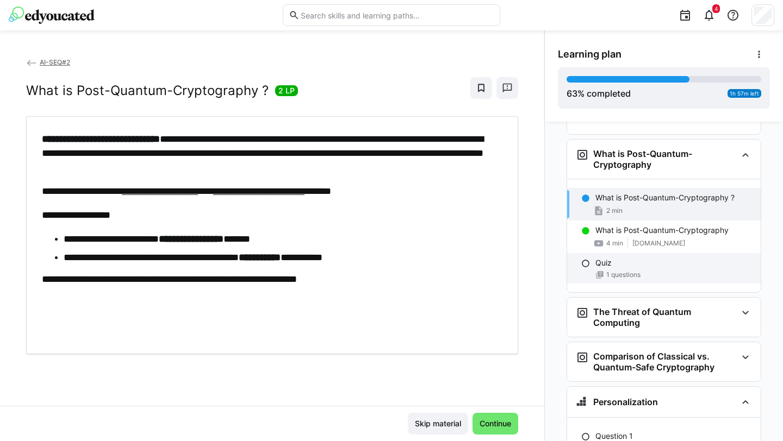
click at [653, 253] on div "Quiz 1 questions" at bounding box center [664, 268] width 194 height 30
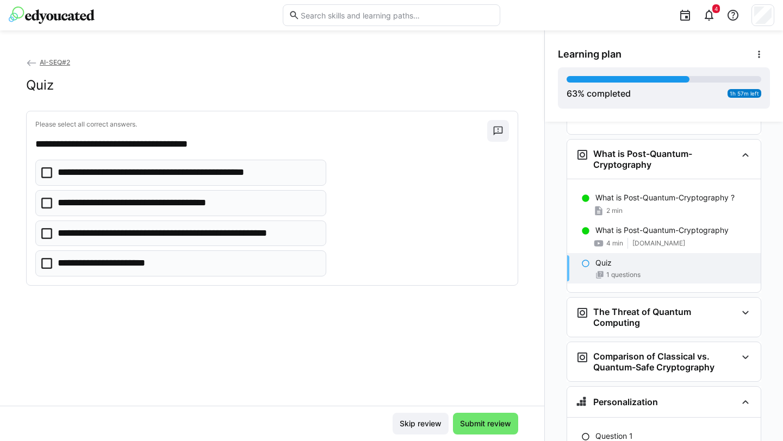
click at [187, 240] on p "**********" at bounding box center [188, 234] width 260 height 14
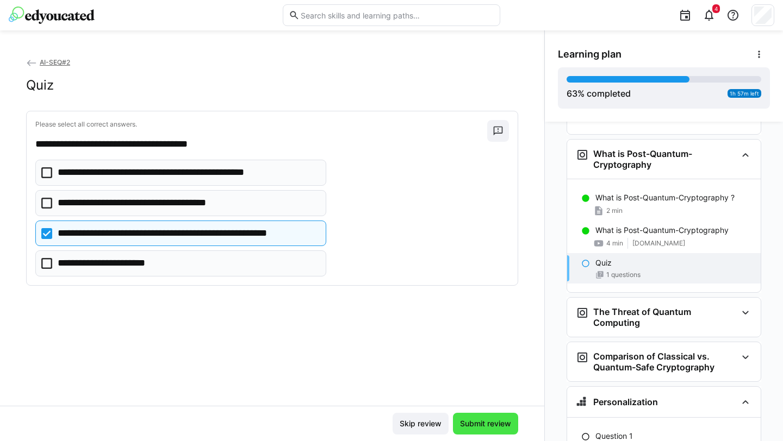
click at [486, 425] on span "Submit review" at bounding box center [485, 424] width 54 height 11
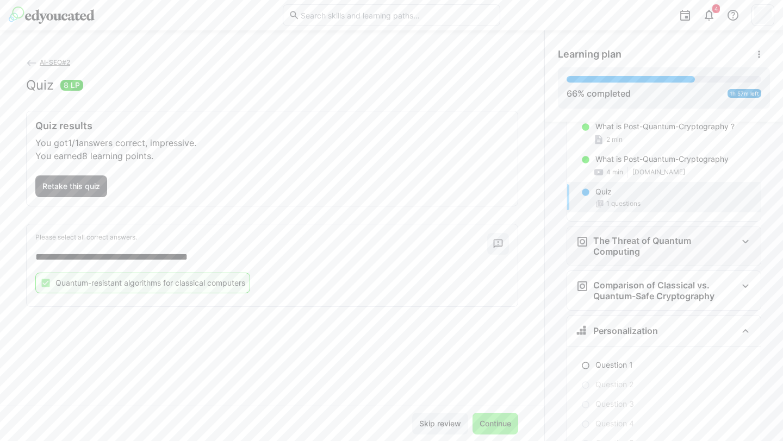
scroll to position [2508, 0]
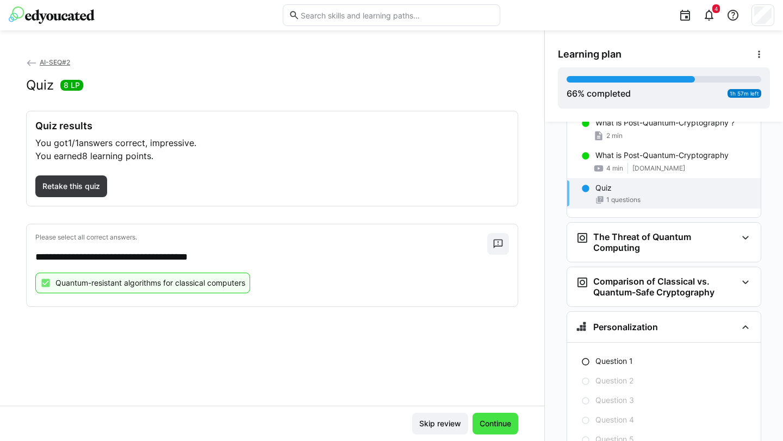
click at [499, 423] on span "Continue" at bounding box center [495, 424] width 35 height 11
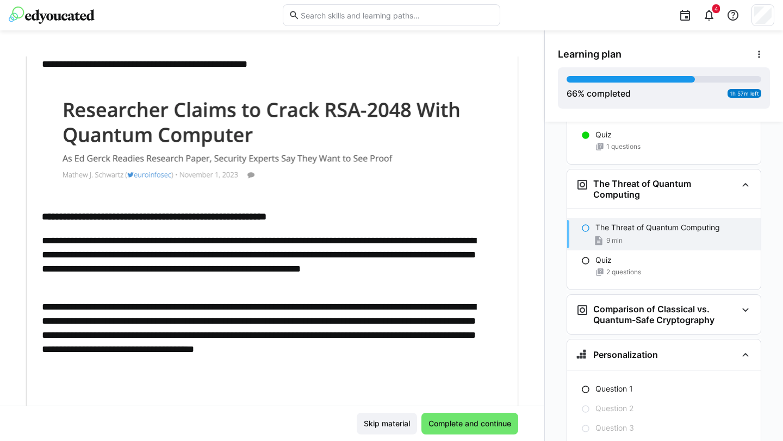
scroll to position [409, 0]
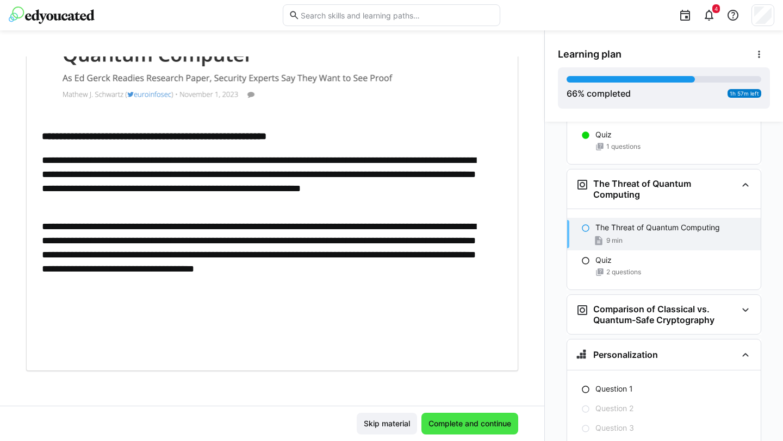
click at [446, 427] on span "Complete and continue" at bounding box center [470, 424] width 86 height 11
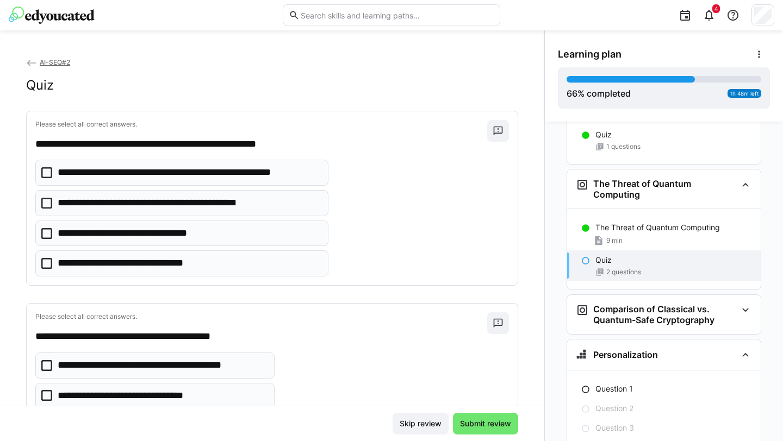
scroll to position [4, 0]
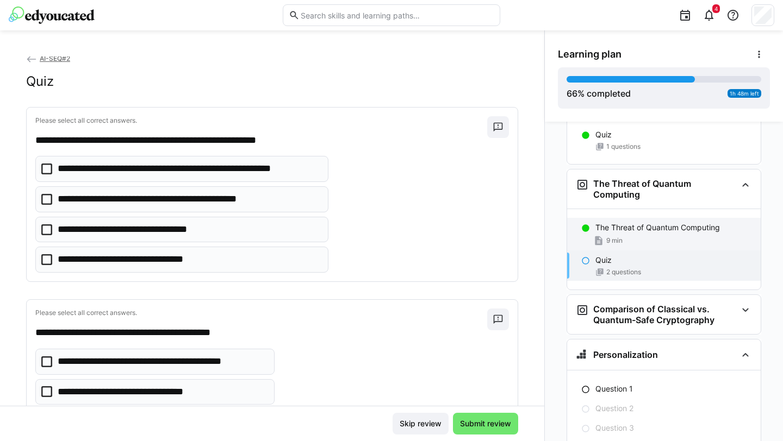
click at [656, 222] on p "The Threat of Quantum Computing" at bounding box center [657, 227] width 124 height 11
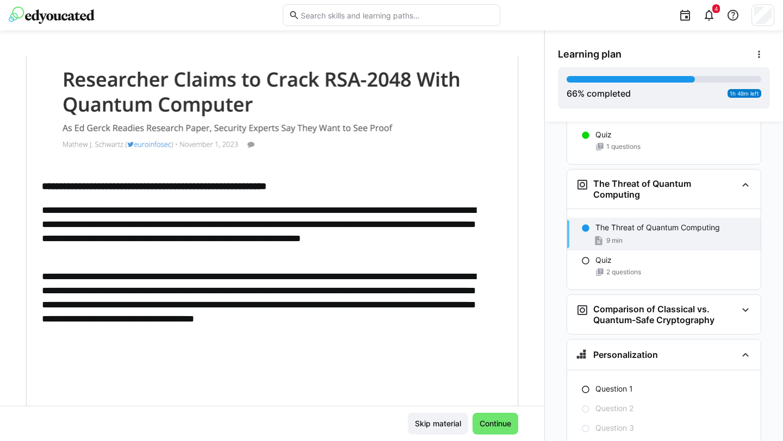
scroll to position [363, 0]
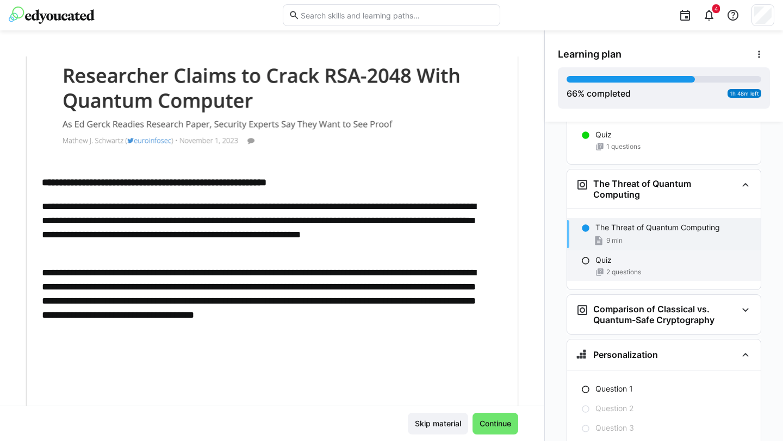
click at [648, 268] on div "2 questions" at bounding box center [673, 272] width 157 height 9
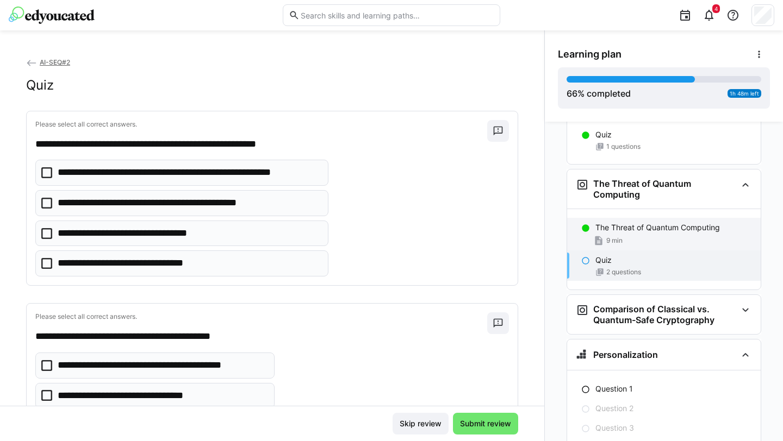
click at [629, 235] on div "9 min" at bounding box center [673, 240] width 157 height 11
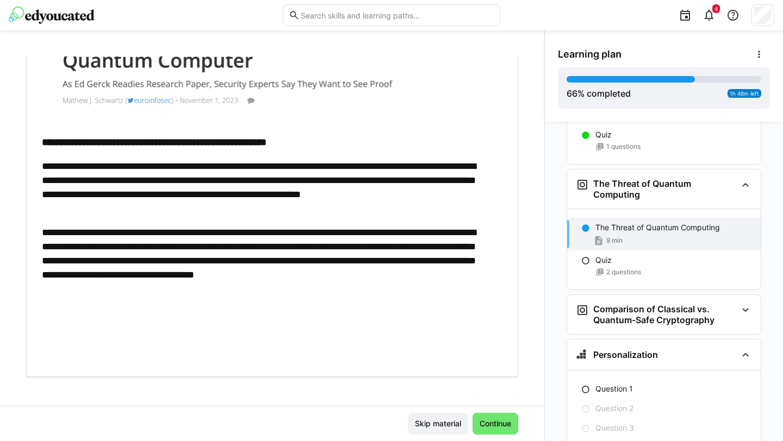
scroll to position [402, 0]
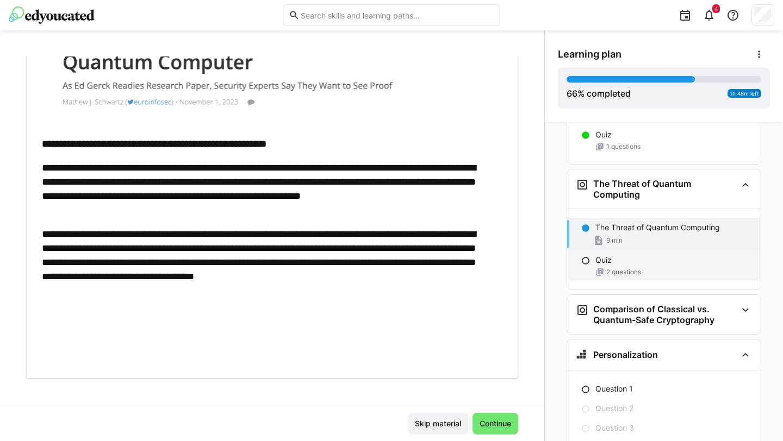
click at [652, 255] on div "Quiz" at bounding box center [673, 260] width 157 height 11
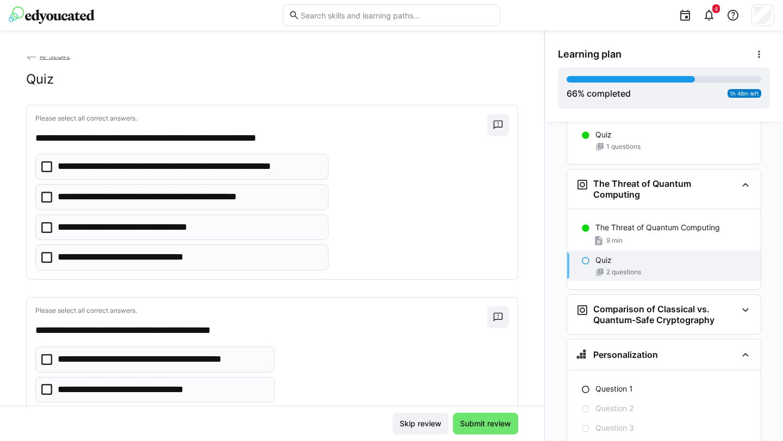
scroll to position [0, 0]
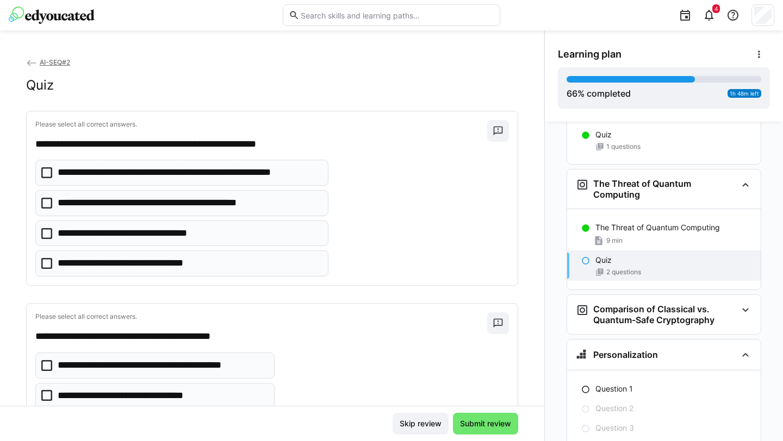
click at [267, 182] on eds-checkbox "**********" at bounding box center [181, 173] width 293 height 26
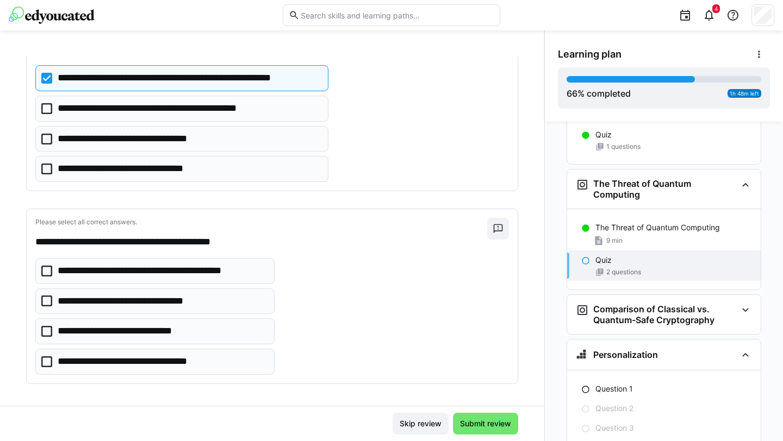
scroll to position [99, 0]
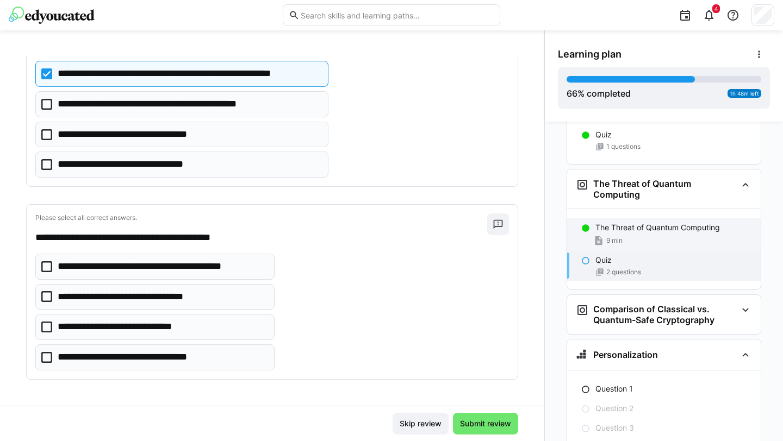
click at [628, 235] on div "9 min" at bounding box center [673, 240] width 157 height 11
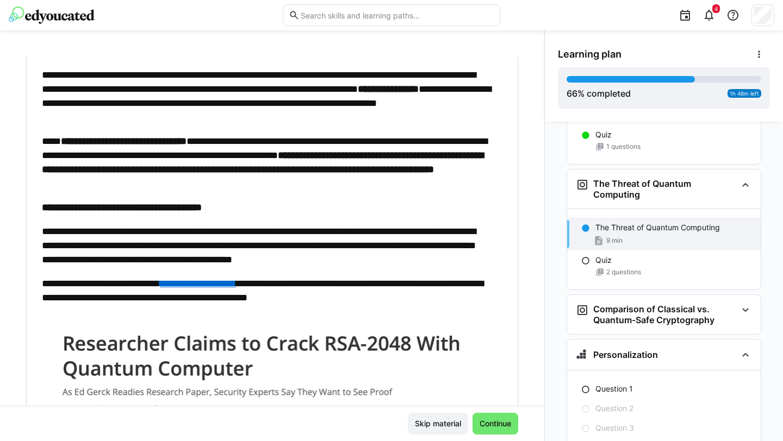
scroll to position [88, 0]
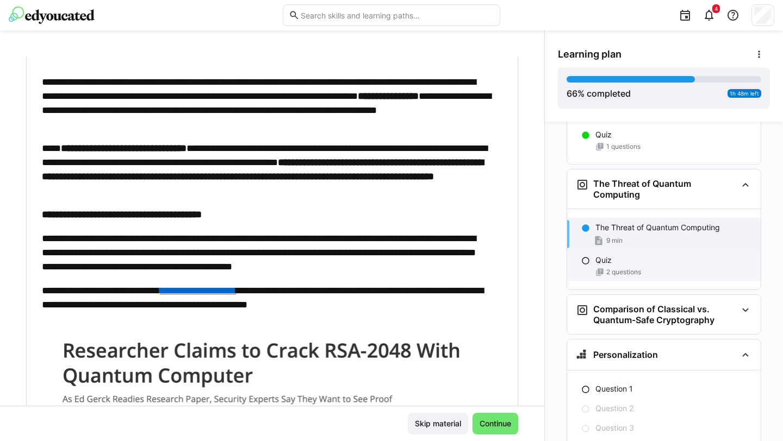
click at [645, 255] on div "Quiz" at bounding box center [673, 260] width 157 height 11
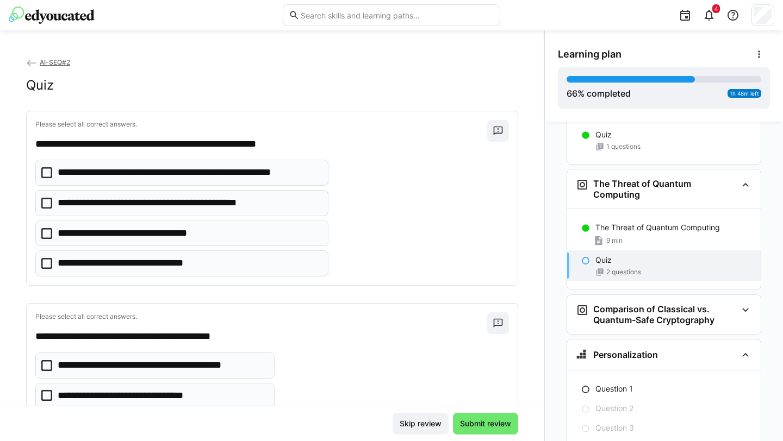
scroll to position [99, 0]
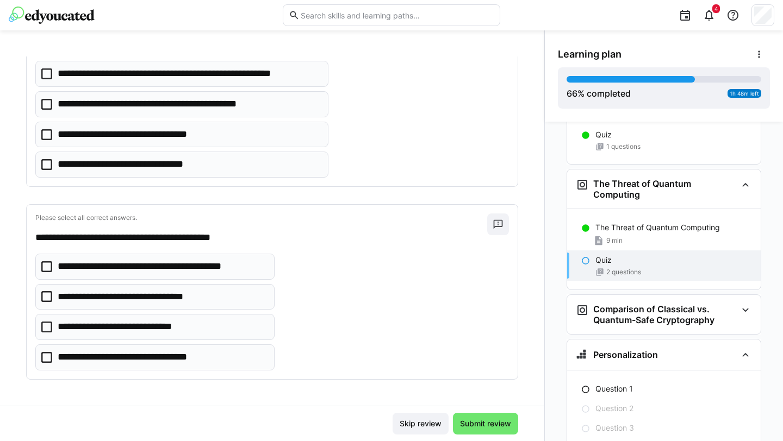
click at [216, 78] on p "**********" at bounding box center [189, 74] width 263 height 14
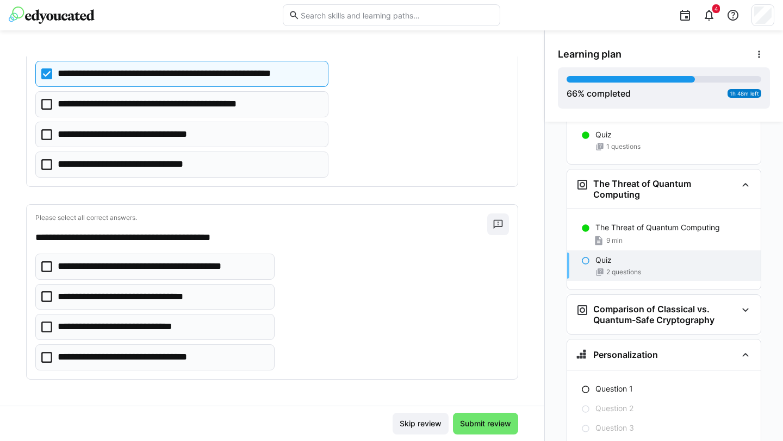
click at [243, 272] on p "**********" at bounding box center [162, 267] width 209 height 14
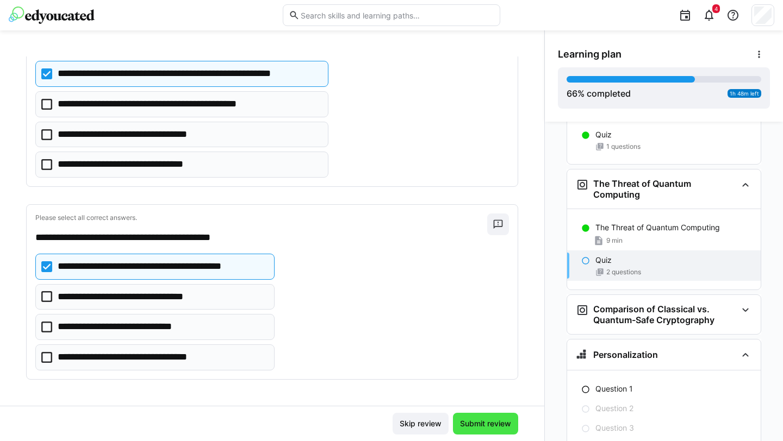
click at [499, 429] on span "Submit review" at bounding box center [485, 424] width 54 height 11
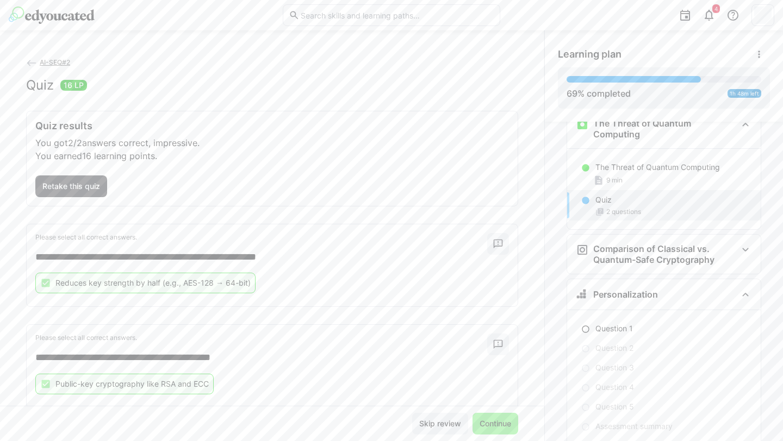
scroll to position [2642, 0]
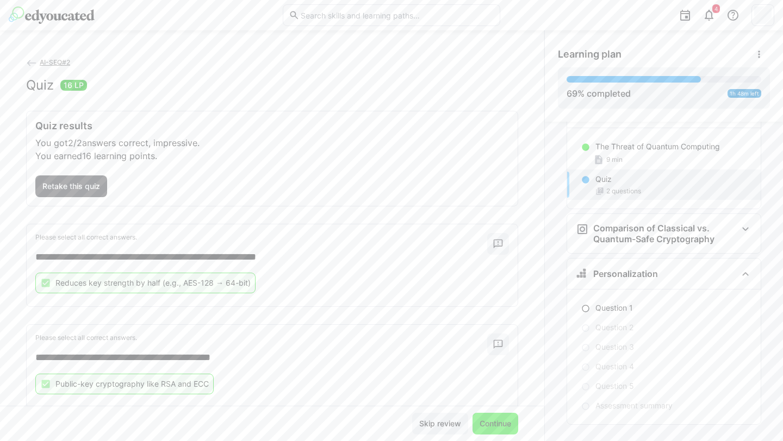
click at [495, 428] on span "Continue" at bounding box center [495, 424] width 35 height 11
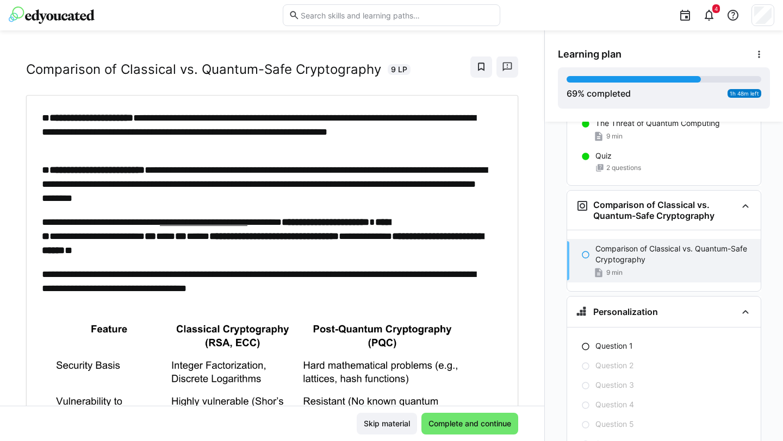
scroll to position [2660, 0]
